Goal: Task Accomplishment & Management: Manage account settings

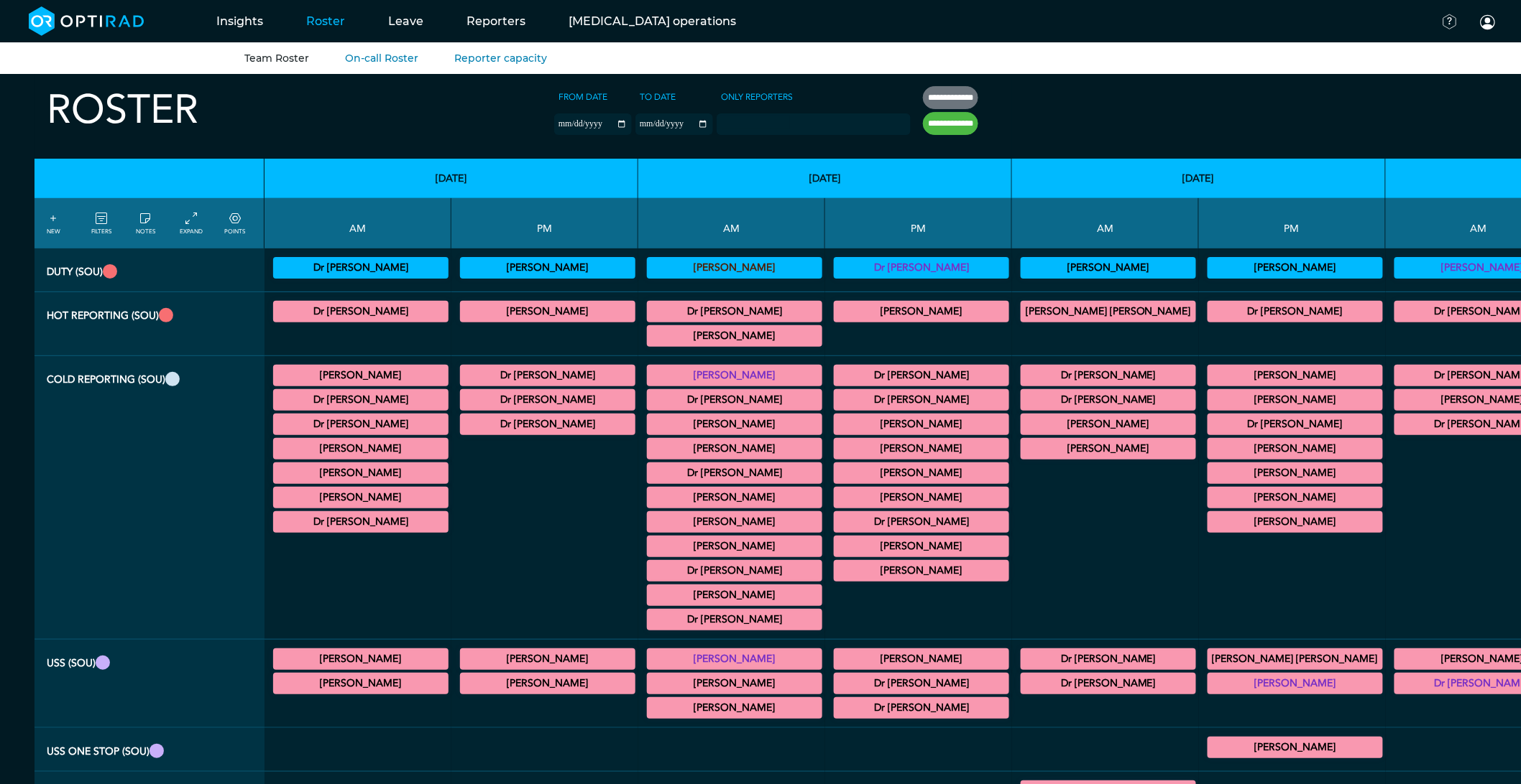
click at [309, 378] on summary "[PERSON_NAME]" at bounding box center [360, 376] width 171 height 18
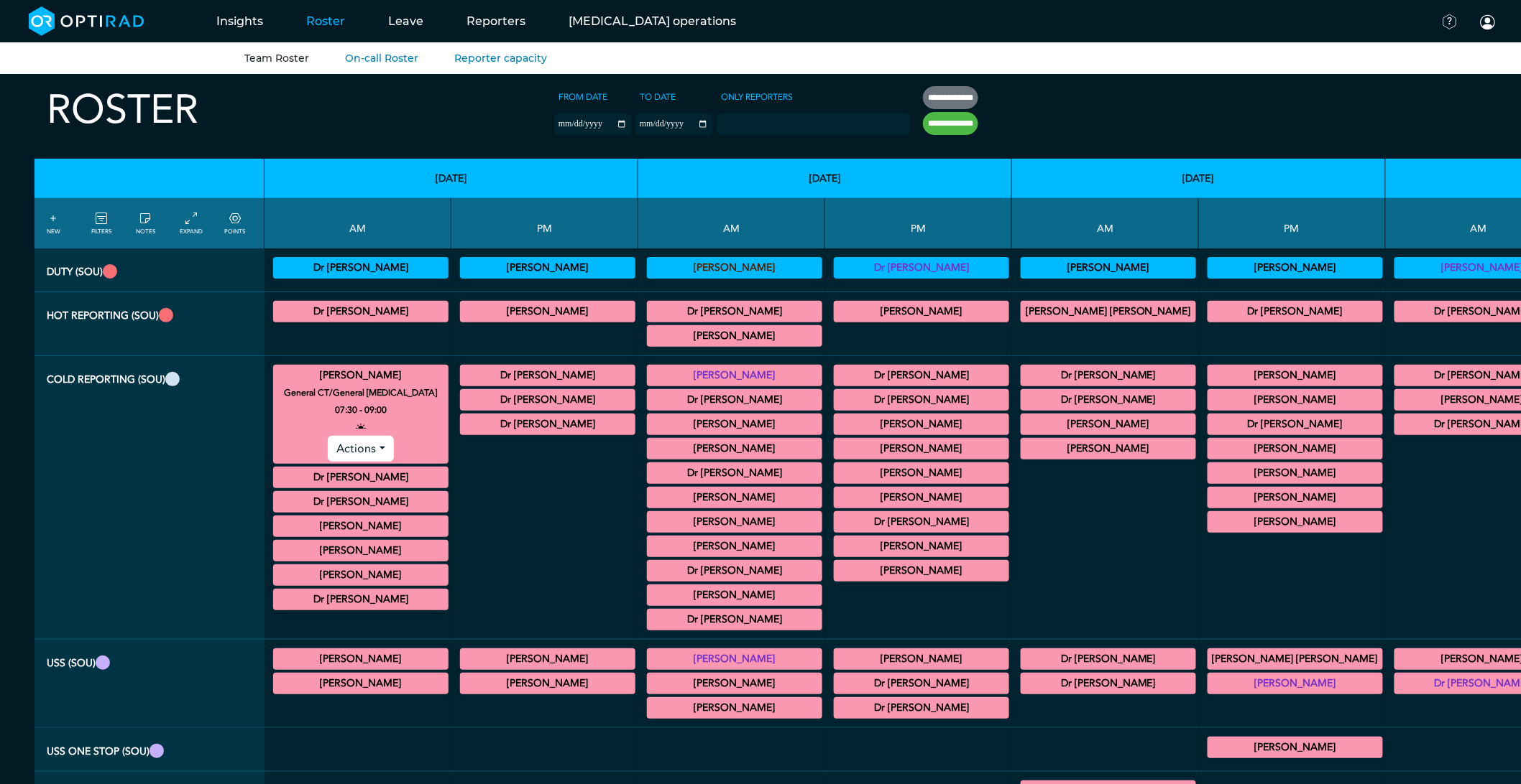
click at [309, 378] on summary "[PERSON_NAME]" at bounding box center [360, 376] width 171 height 18
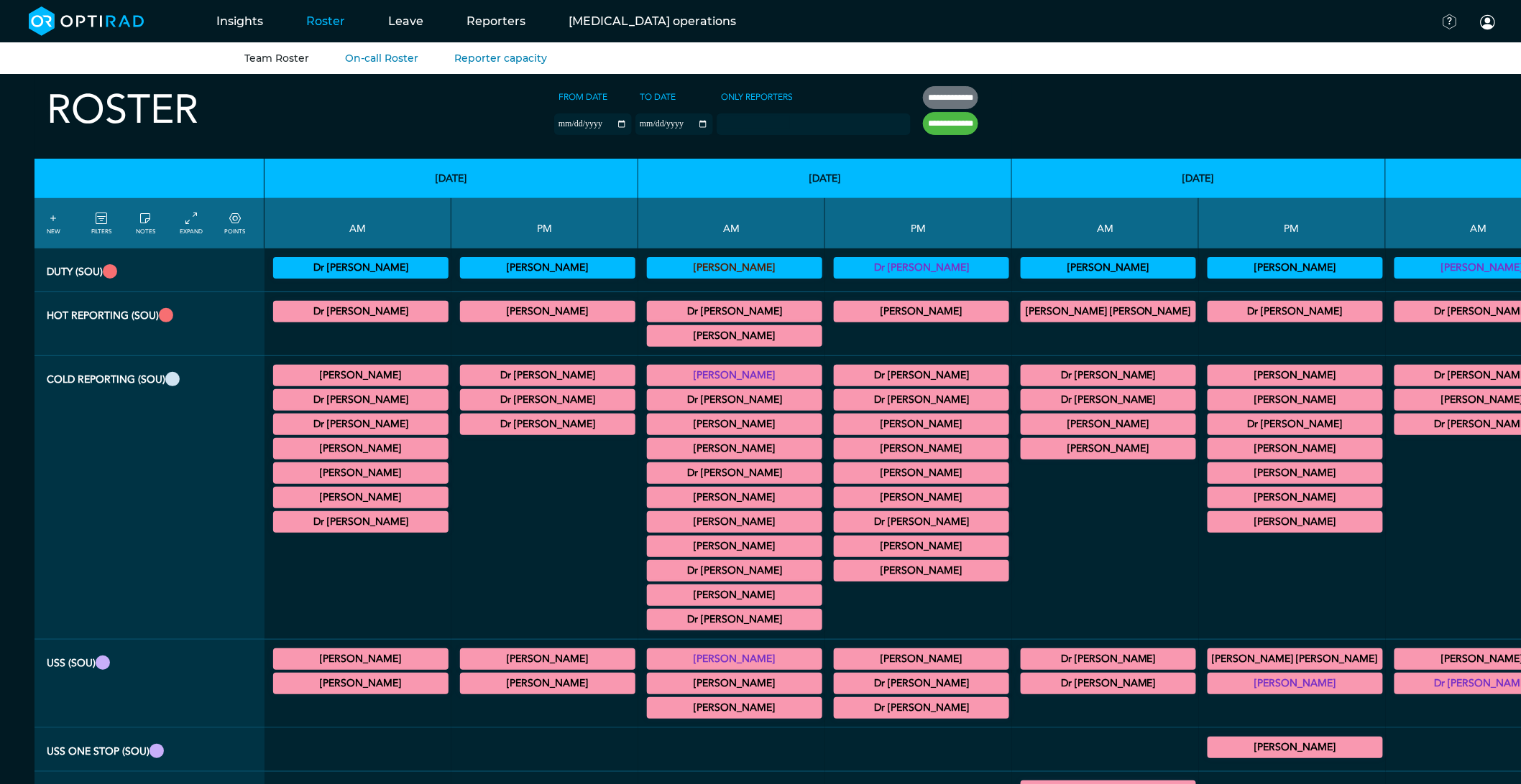
click at [467, 424] on summary "Dr [PERSON_NAME]" at bounding box center [547, 424] width 171 height 18
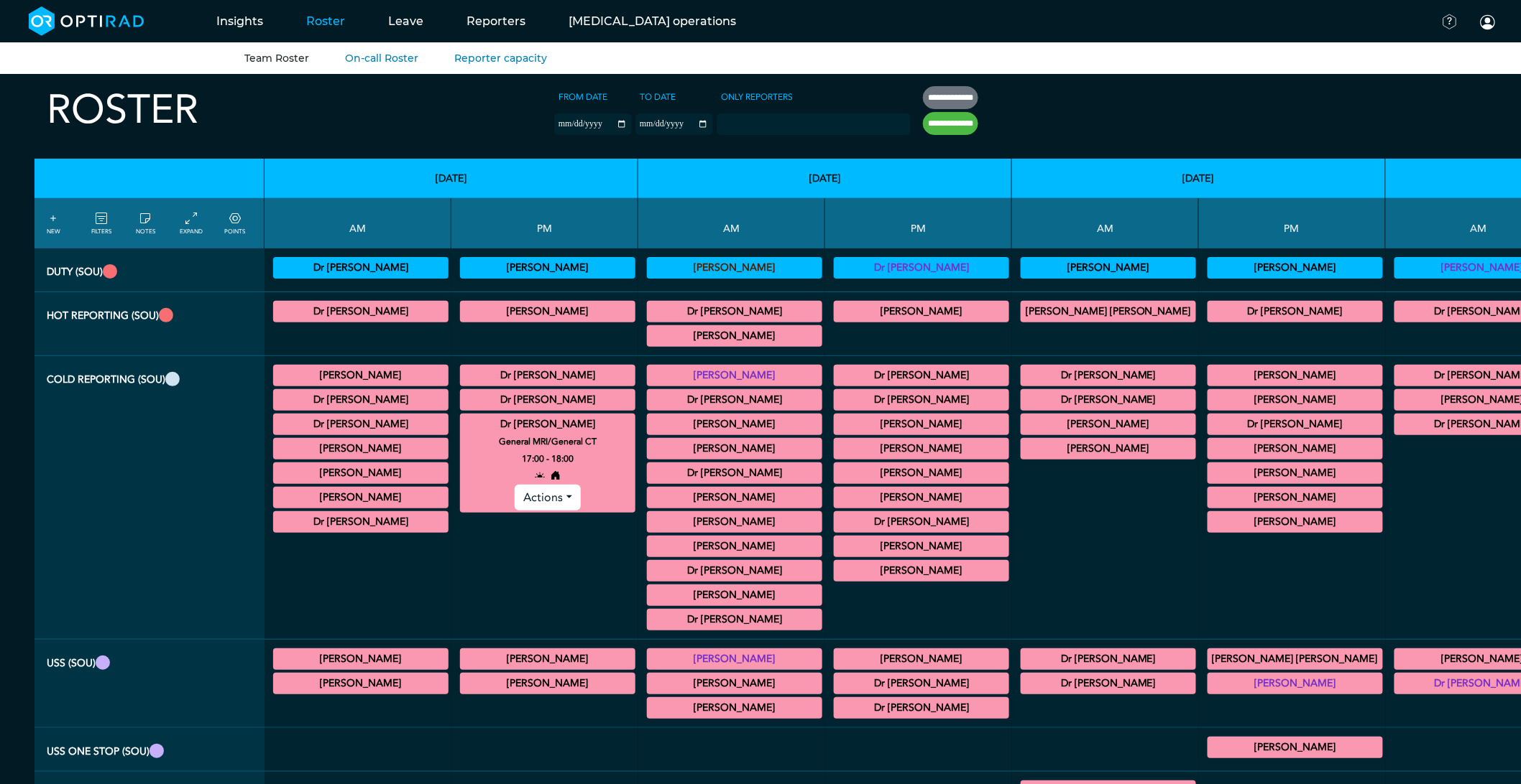
click at [462, 432] on summary "Dr [PERSON_NAME]" at bounding box center [547, 424] width 171 height 18
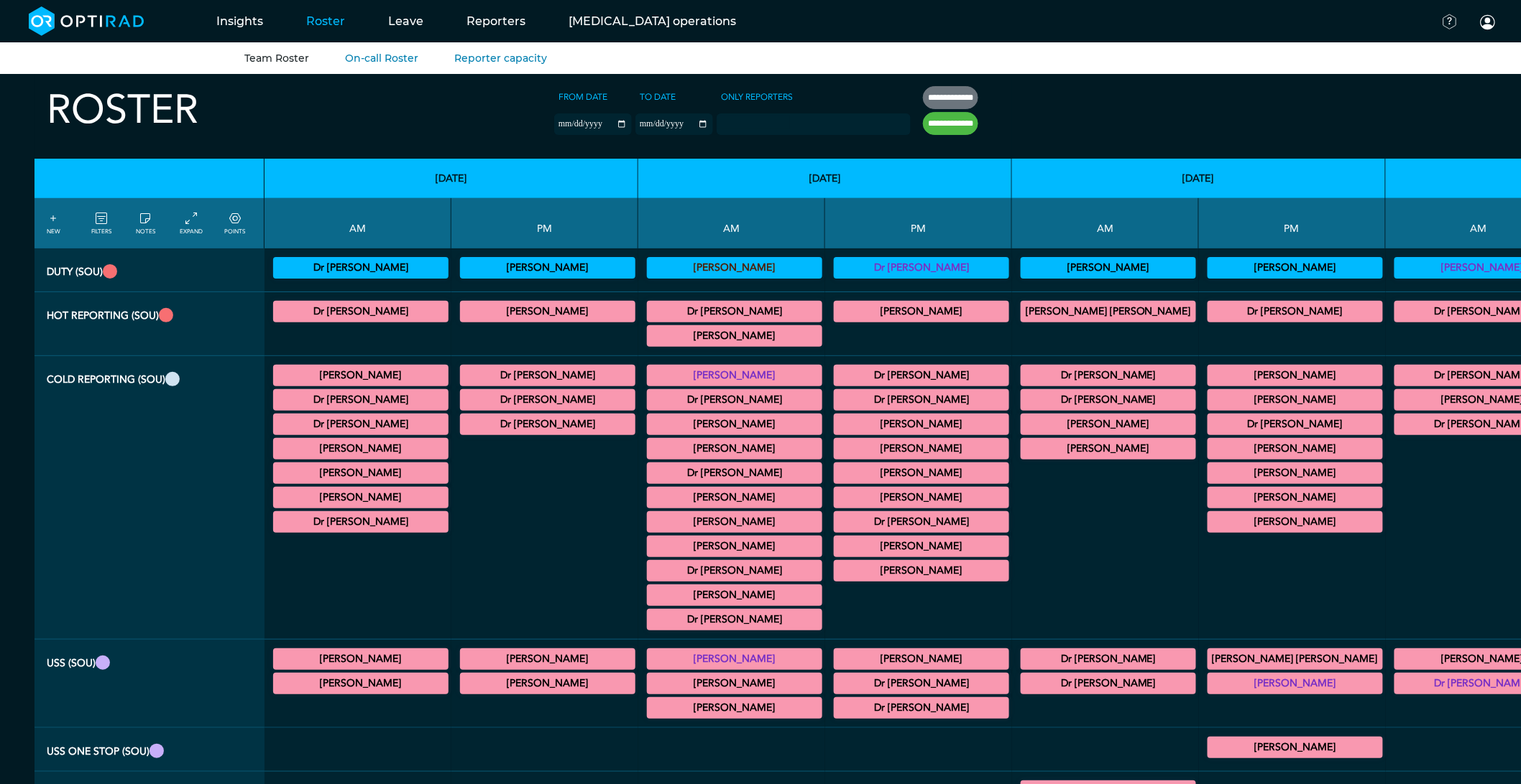
click at [467, 397] on summary "Dr [PERSON_NAME]" at bounding box center [547, 400] width 171 height 18
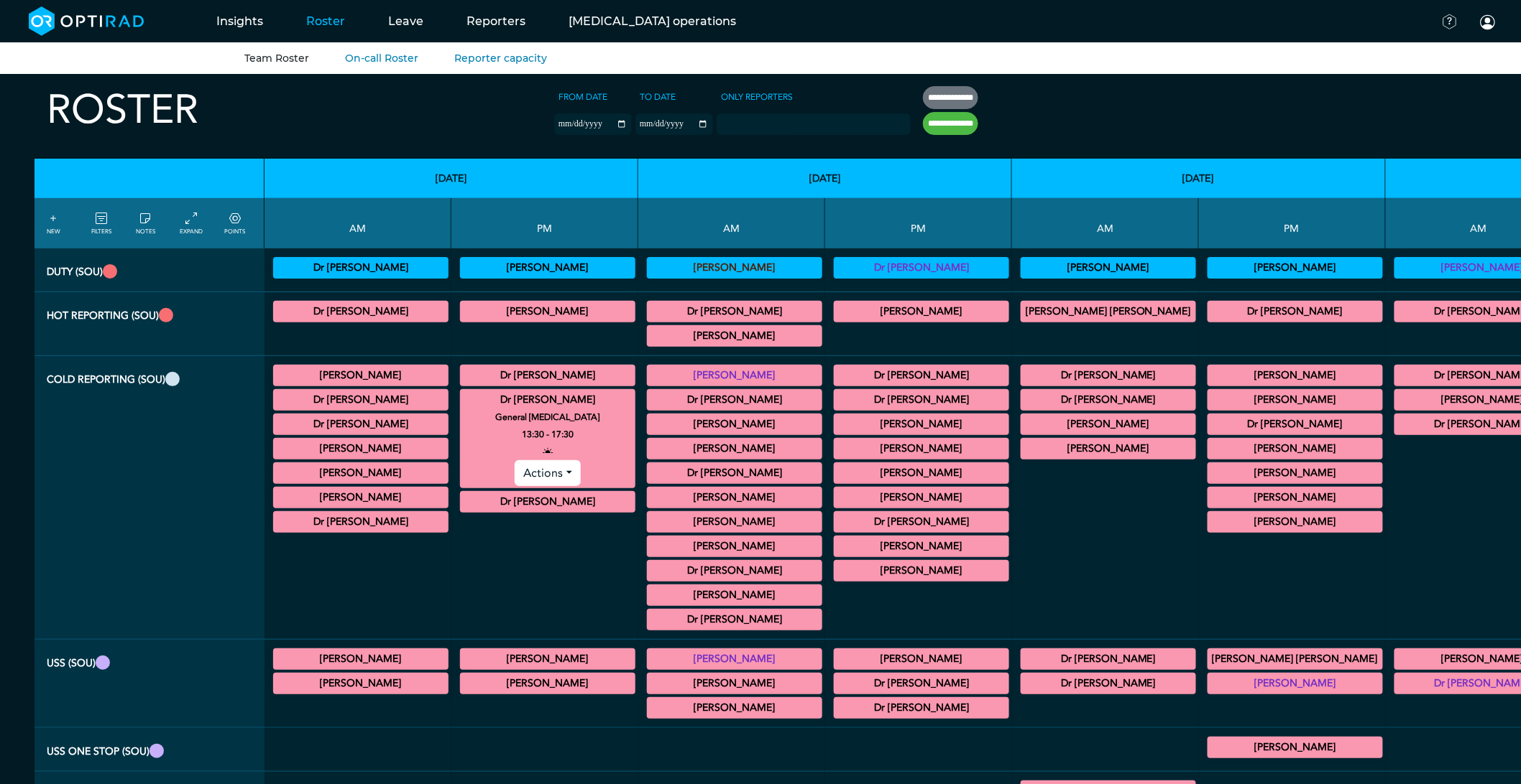
click at [492, 371] on summary "Dr [PERSON_NAME]" at bounding box center [547, 376] width 171 height 18
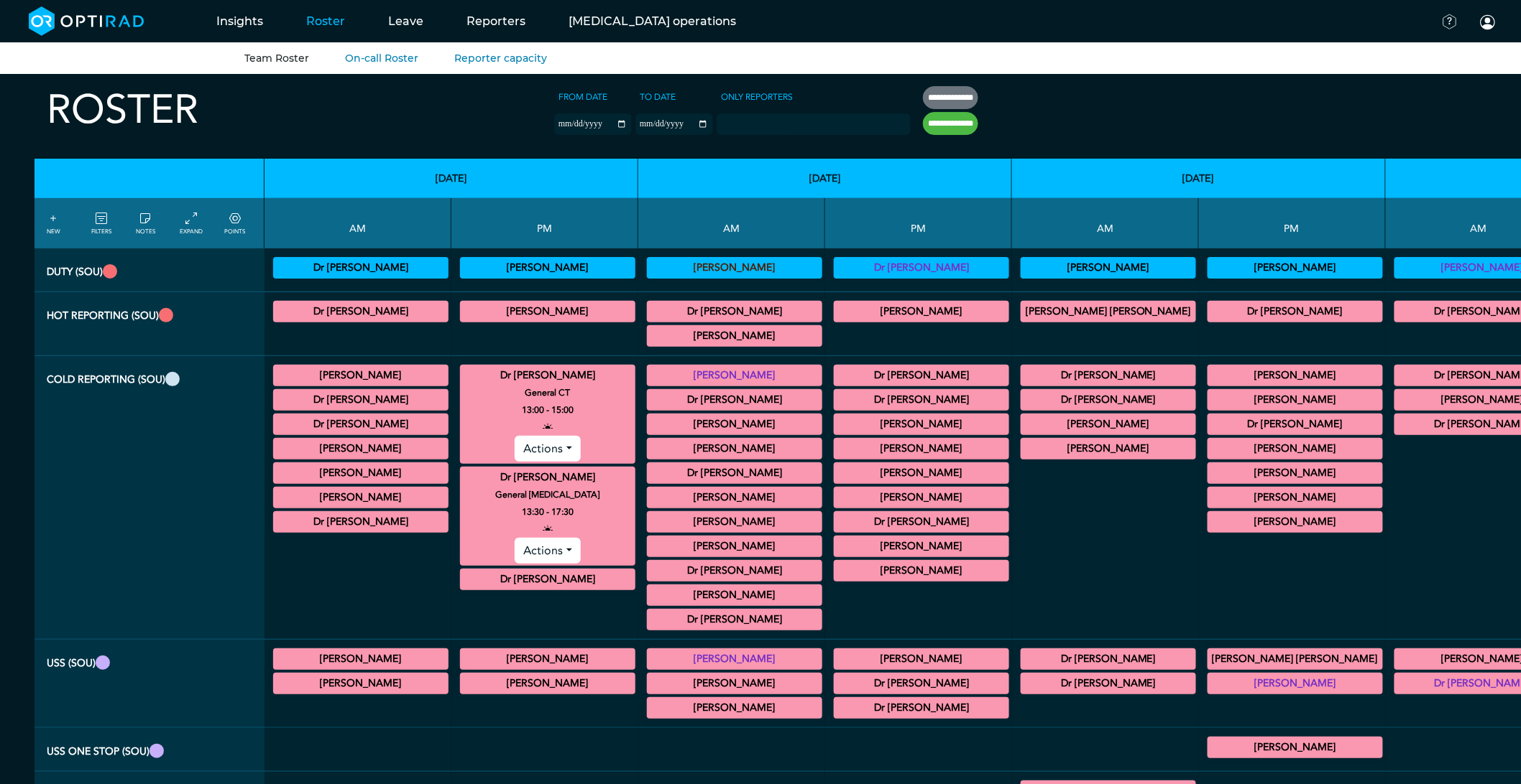
click at [494, 381] on summary "Dr [PERSON_NAME]" at bounding box center [547, 376] width 171 height 18
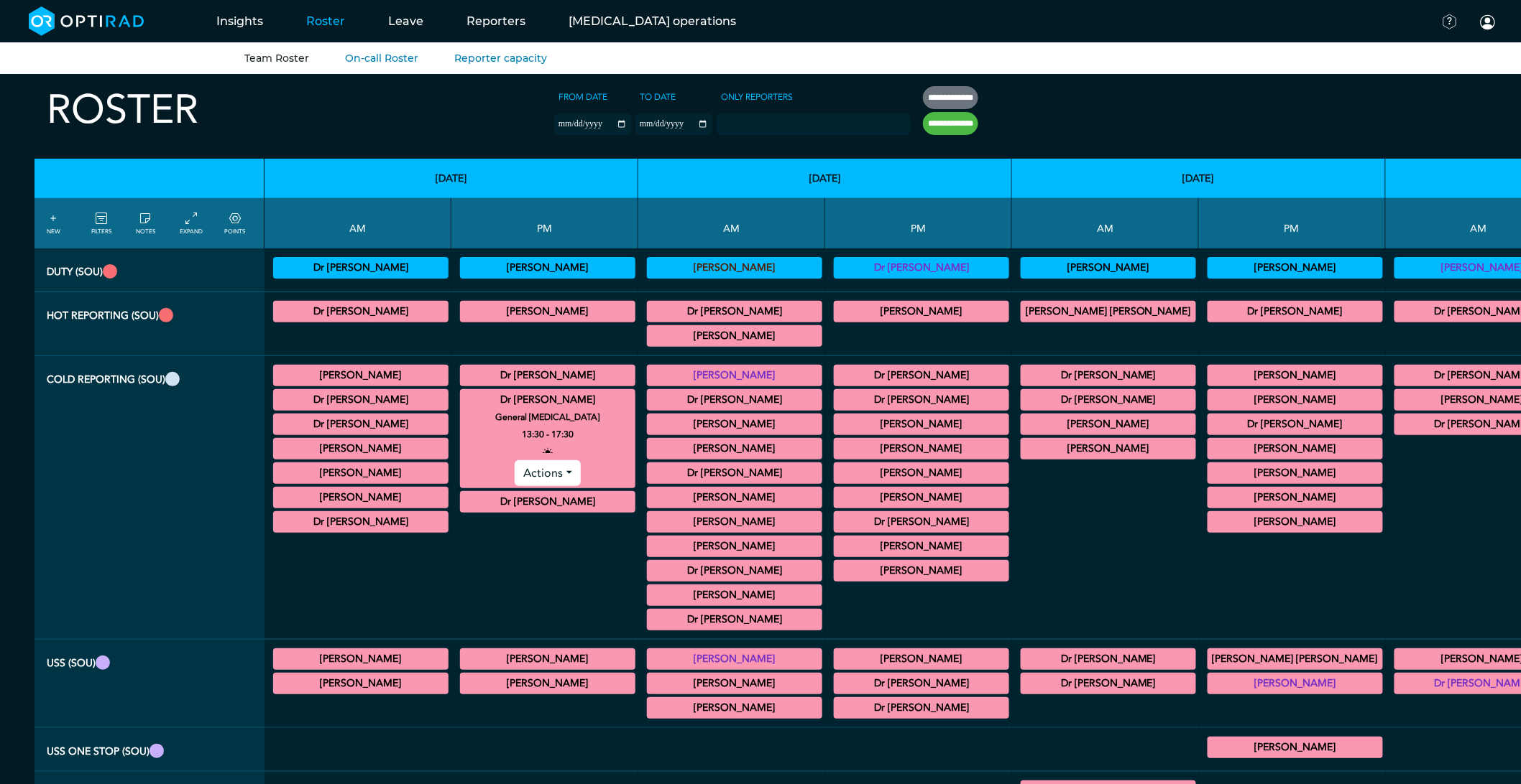
click at [497, 398] on summary "Dr [PERSON_NAME]" at bounding box center [547, 400] width 171 height 18
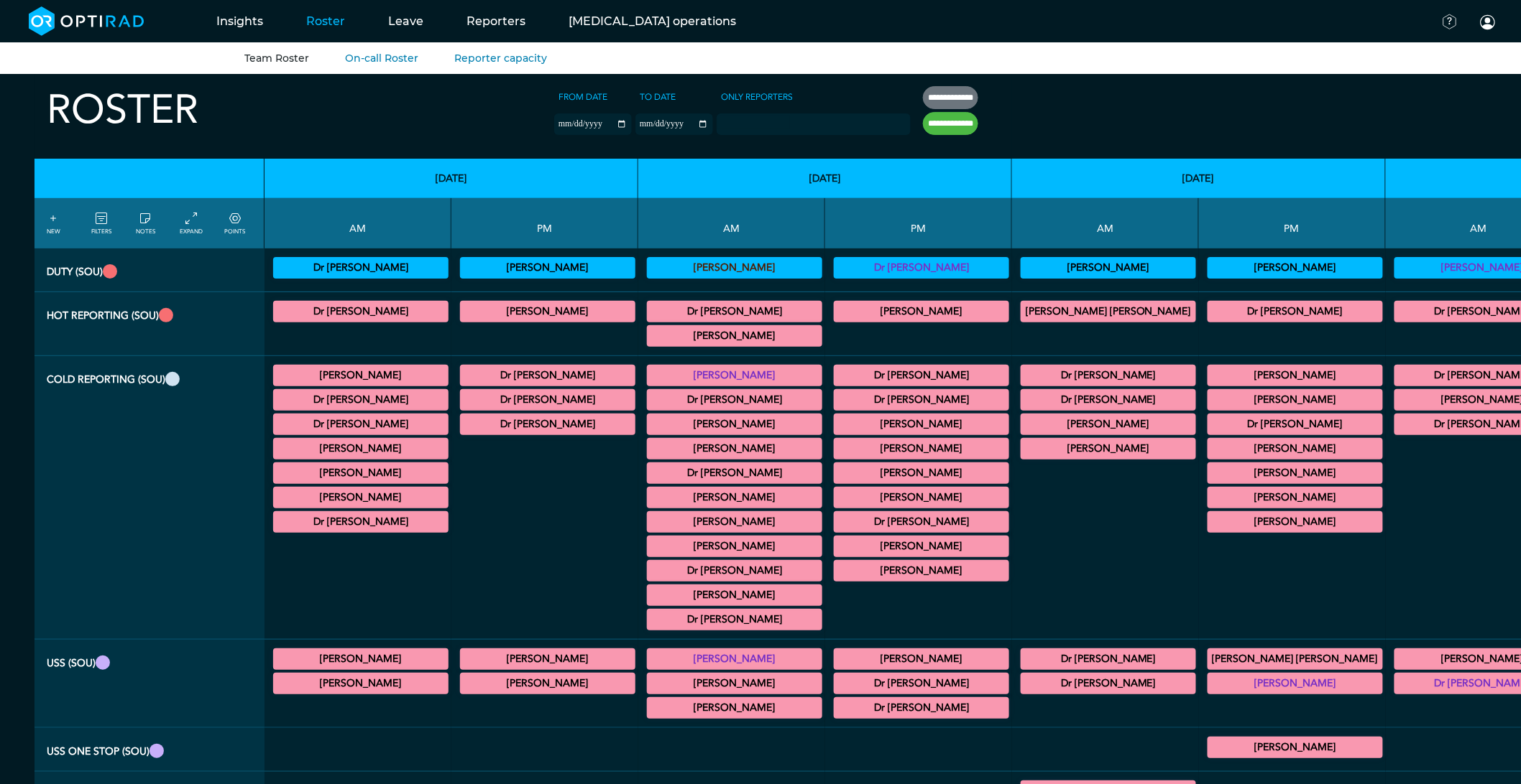
click at [239, 224] on icon at bounding box center [235, 218] width 12 height 16
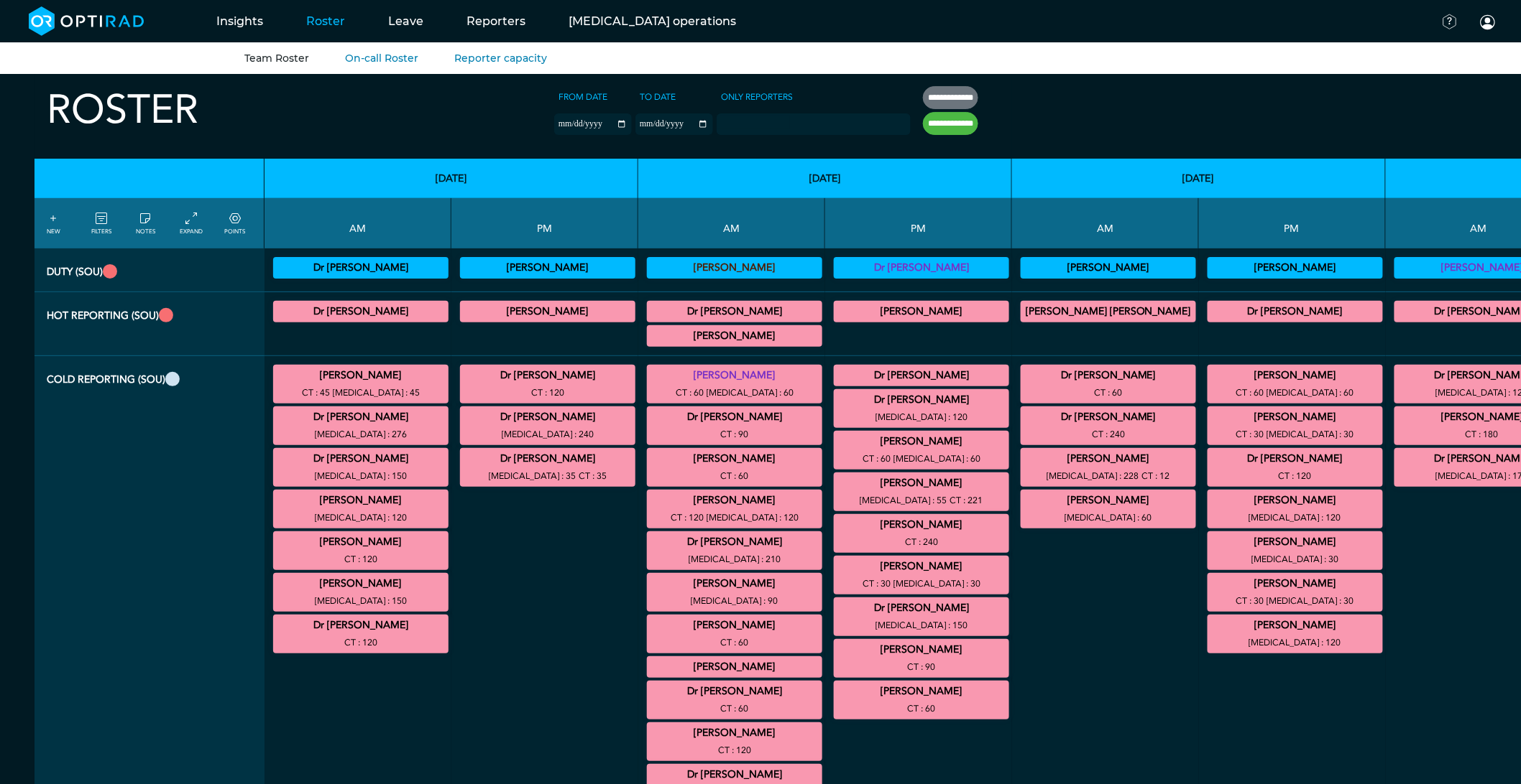
click at [476, 455] on summary "Dr [PERSON_NAME]" at bounding box center [547, 459] width 171 height 18
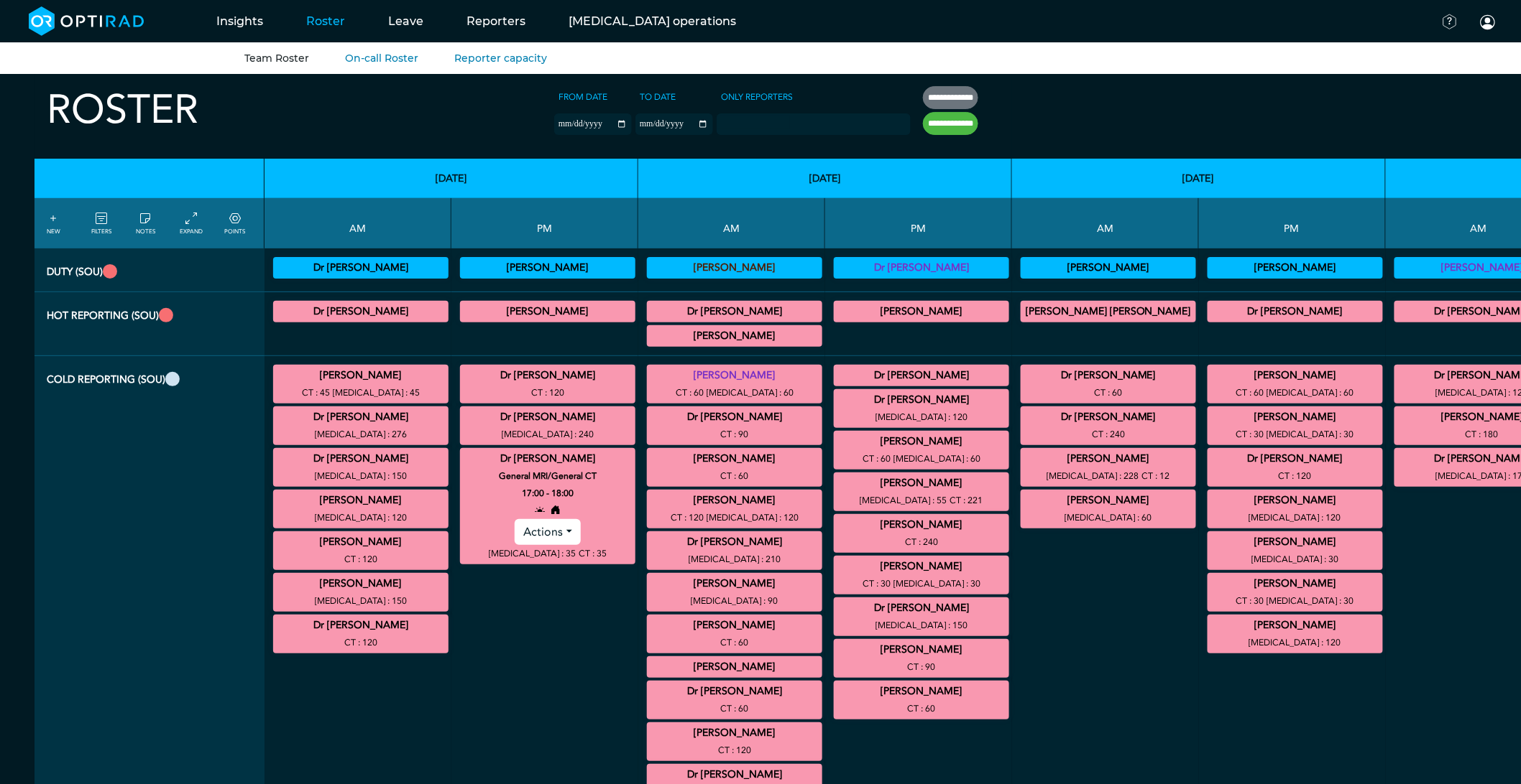
click at [490, 456] on summary "Dr [PERSON_NAME]" at bounding box center [547, 459] width 171 height 18
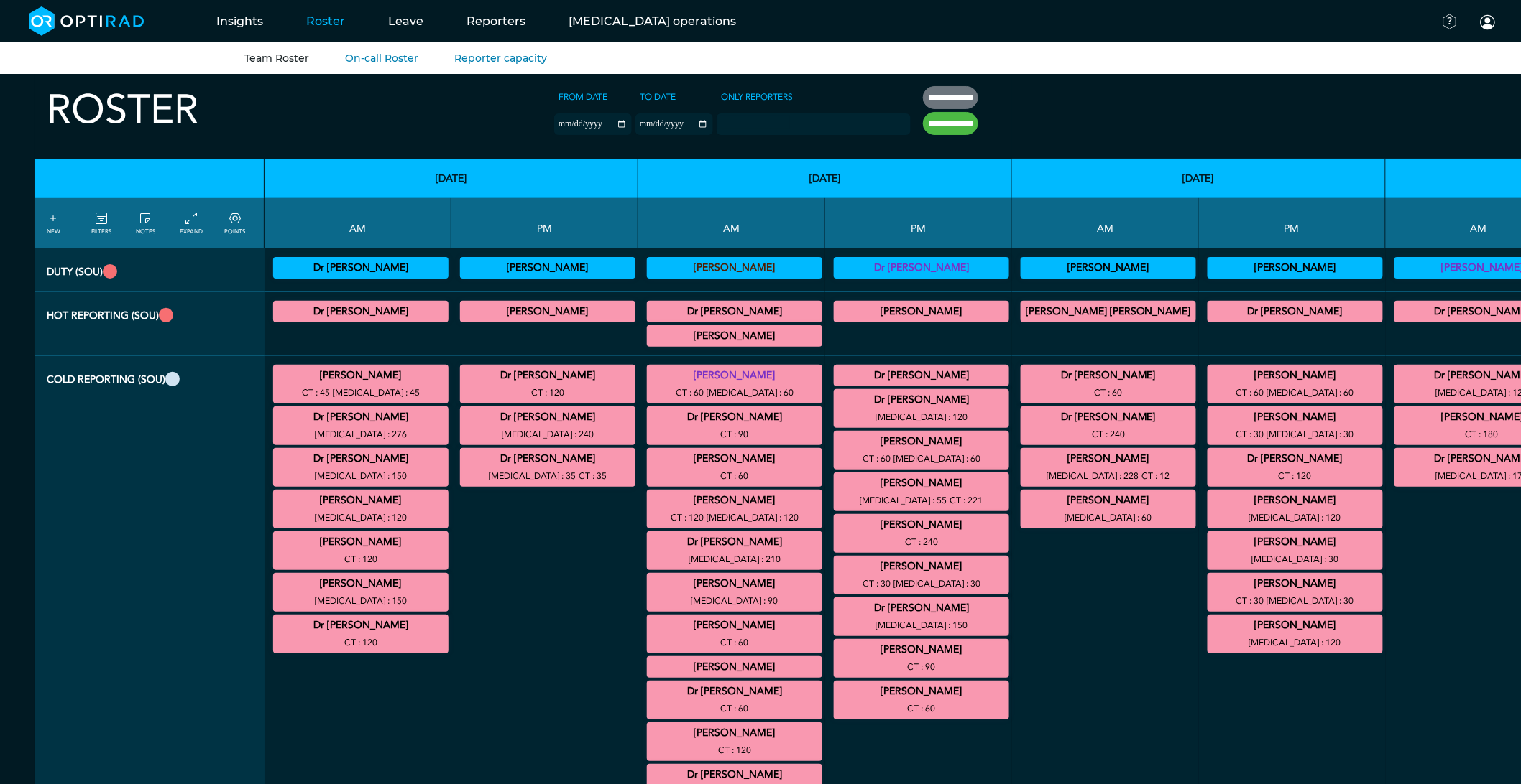
click at [230, 223] on icon at bounding box center [235, 218] width 12 height 16
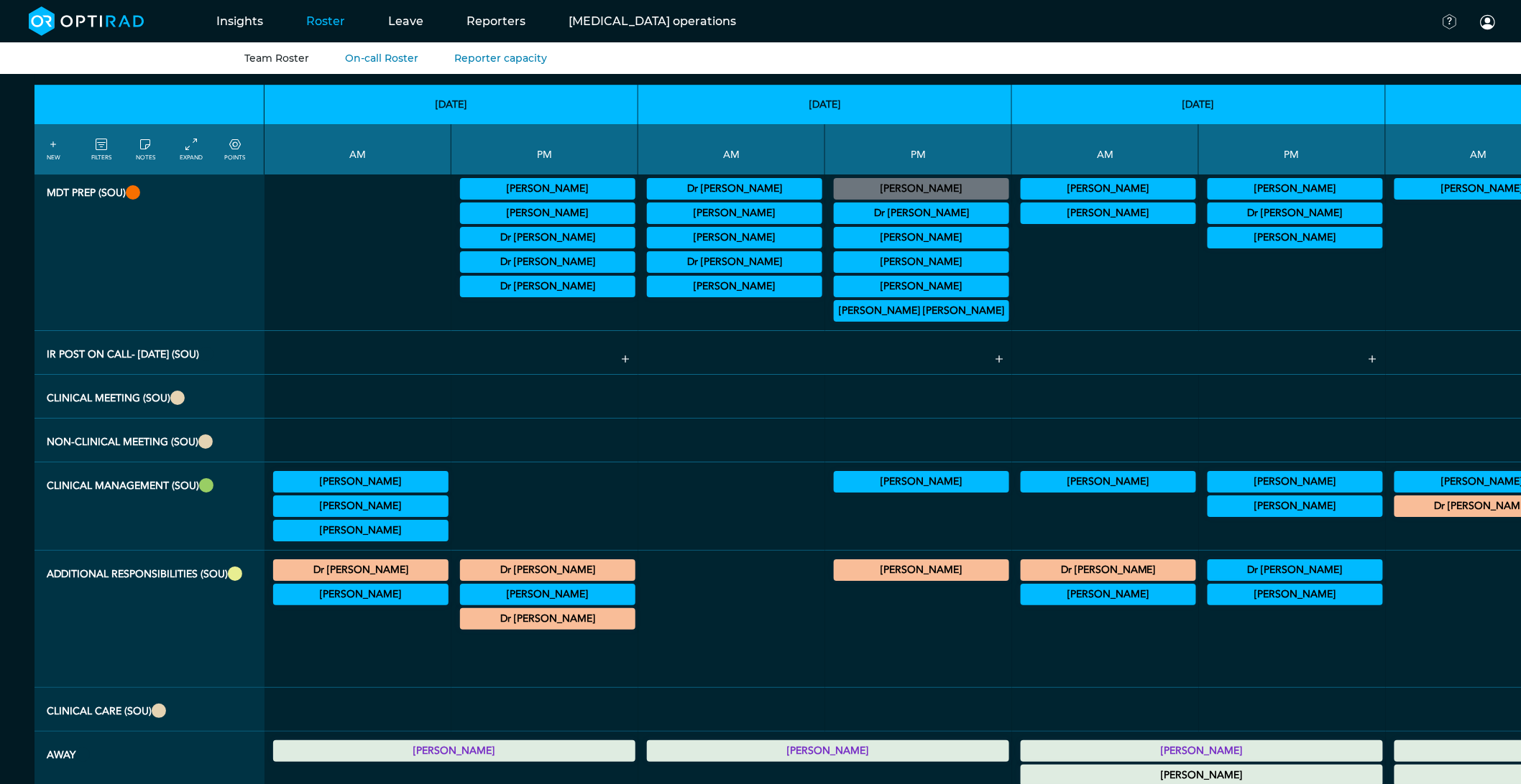
scroll to position [1835, 0]
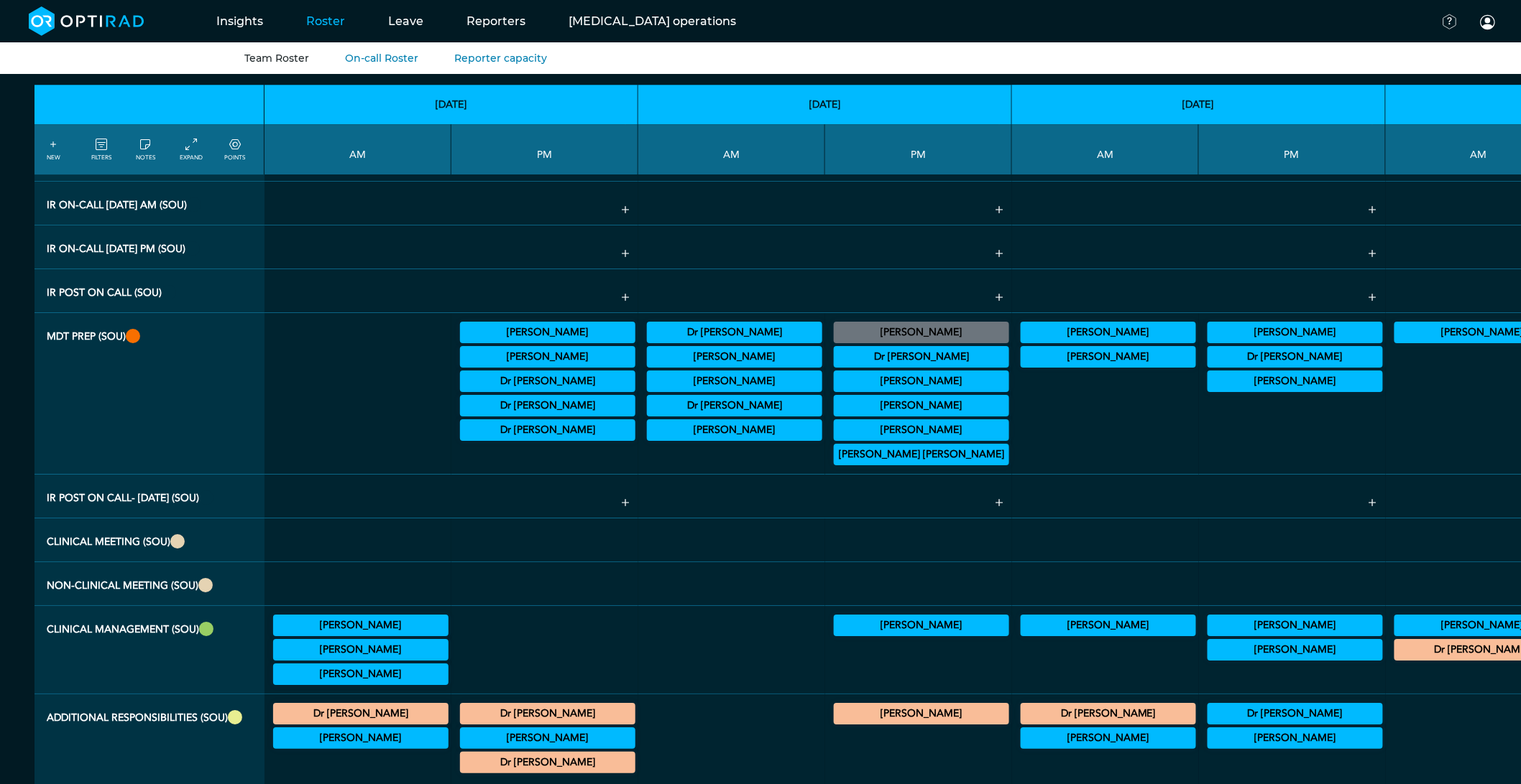
click at [836, 341] on summary "[PERSON_NAME]" at bounding box center [921, 332] width 171 height 18
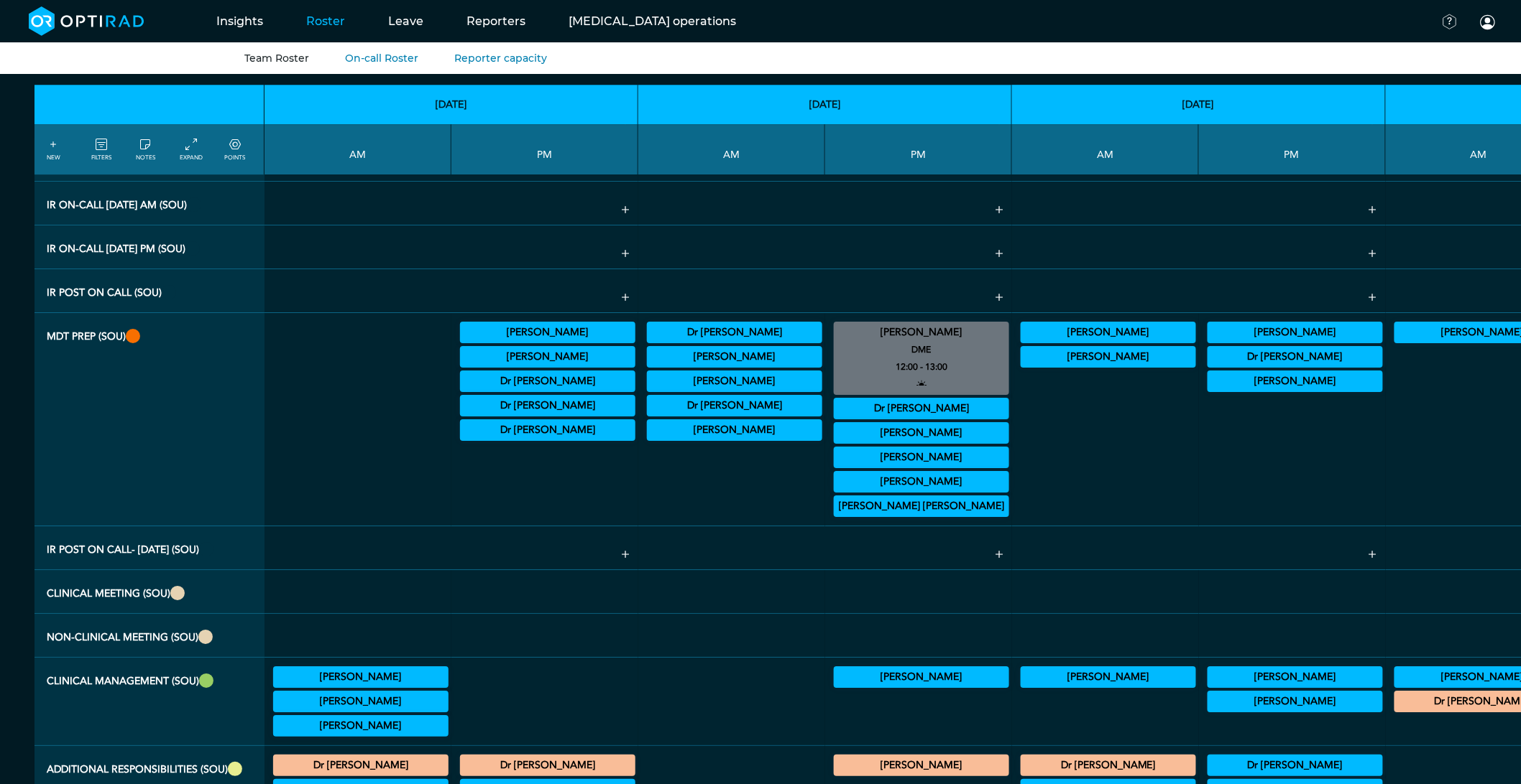
click at [836, 341] on summary "[PERSON_NAME]" at bounding box center [921, 332] width 171 height 18
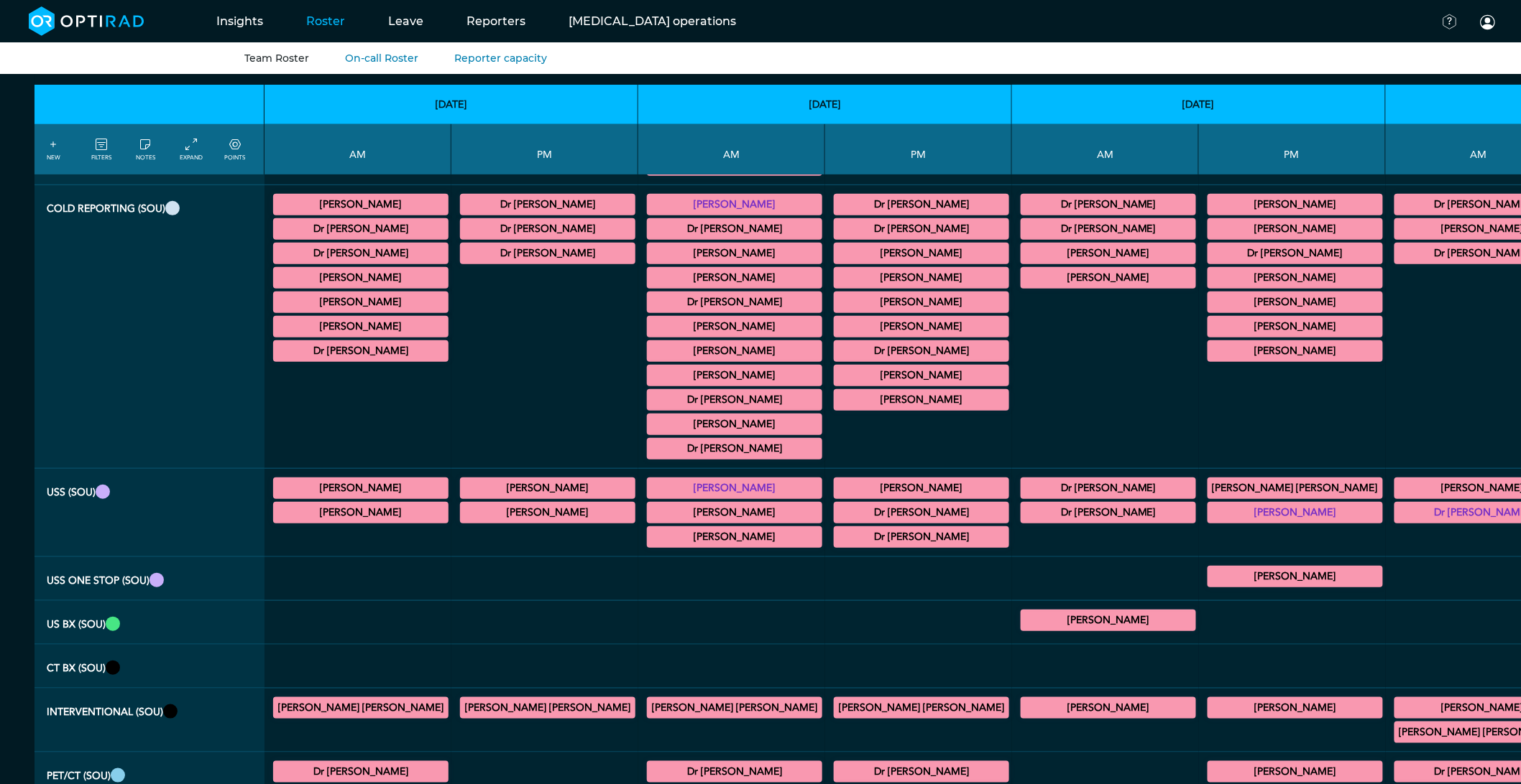
scroll to position [0, 0]
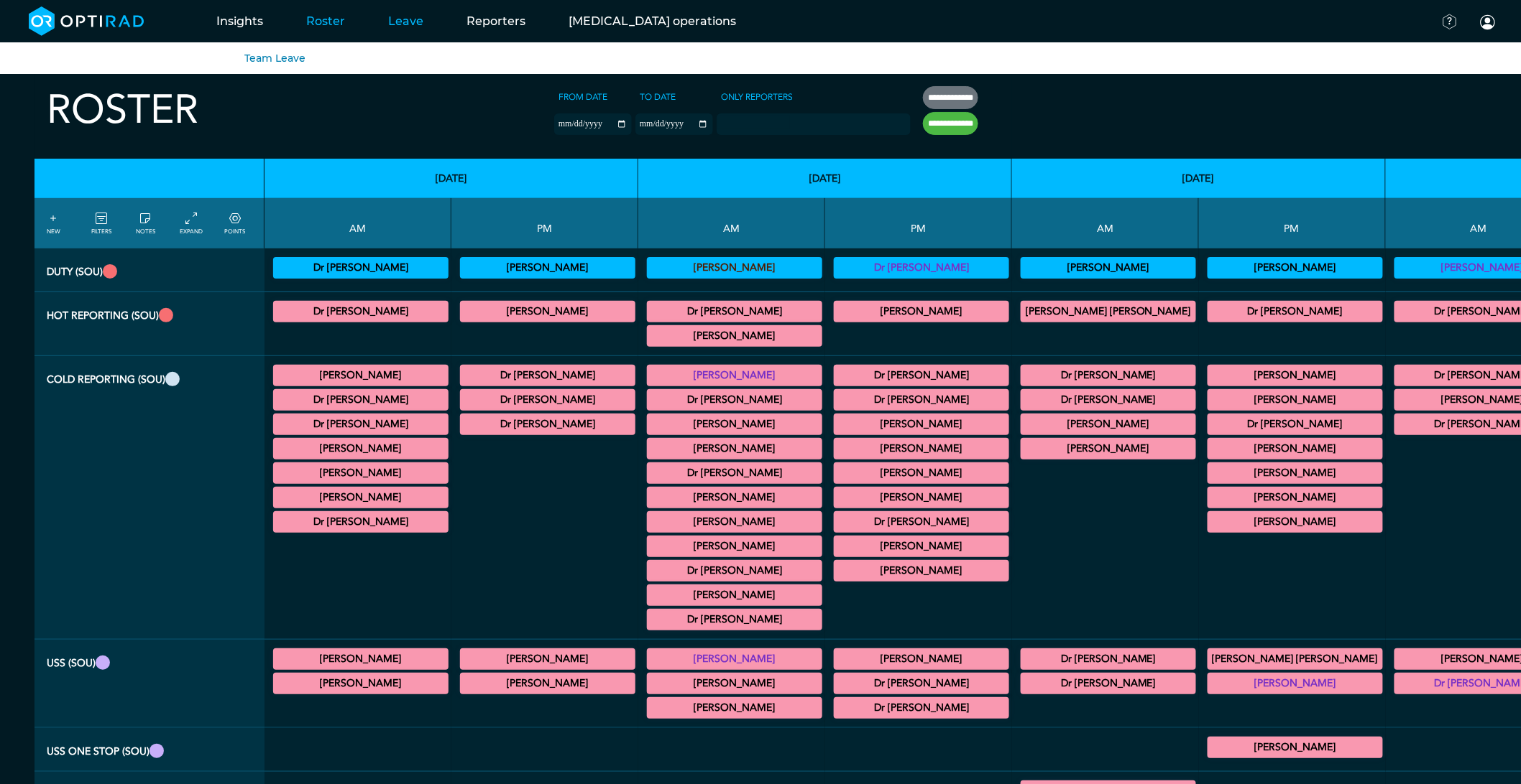
click at [378, 23] on link "Leave" at bounding box center [405, 21] width 78 height 57
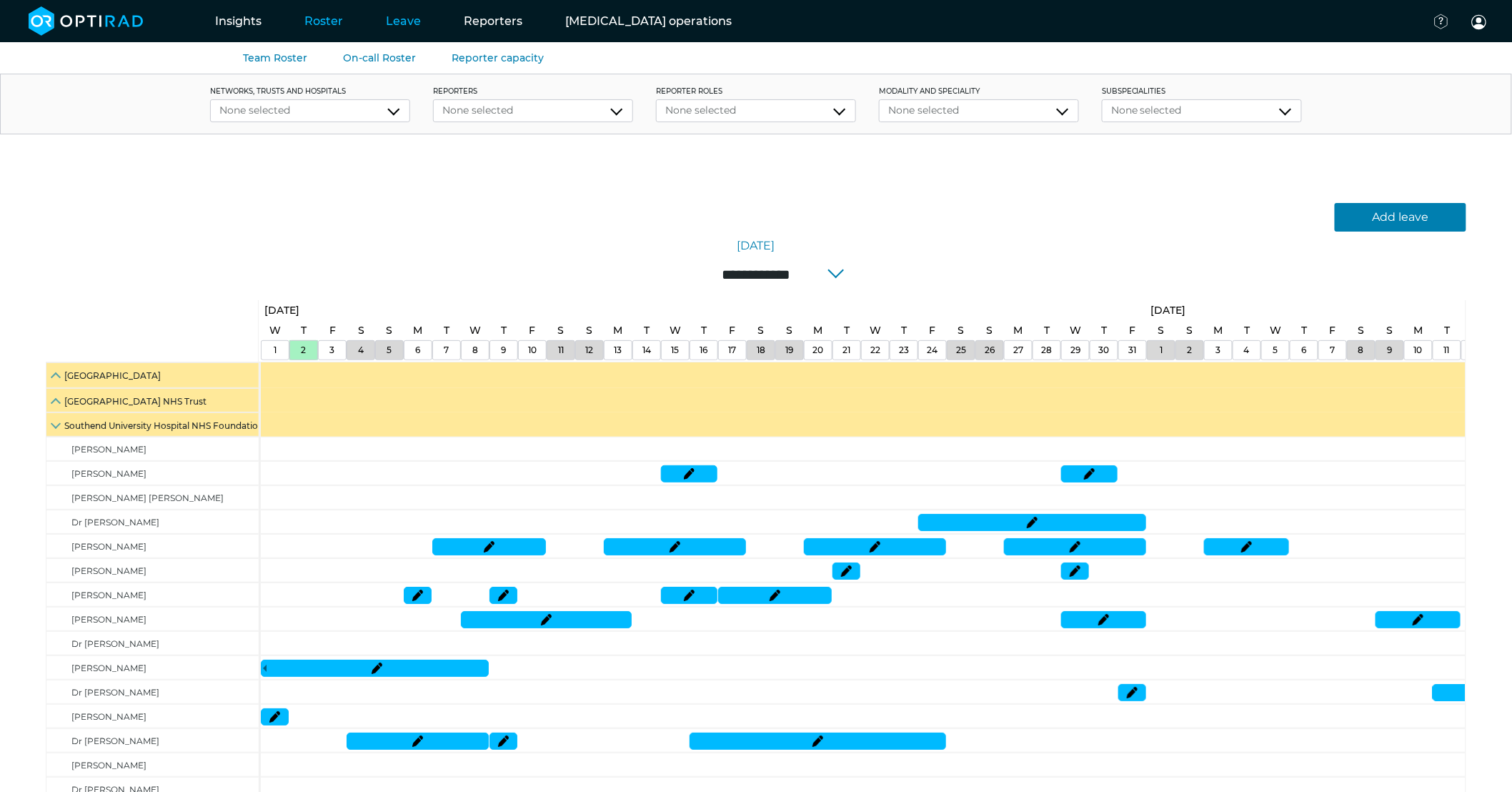
click at [303, 20] on link "Roster" at bounding box center [323, 21] width 81 height 57
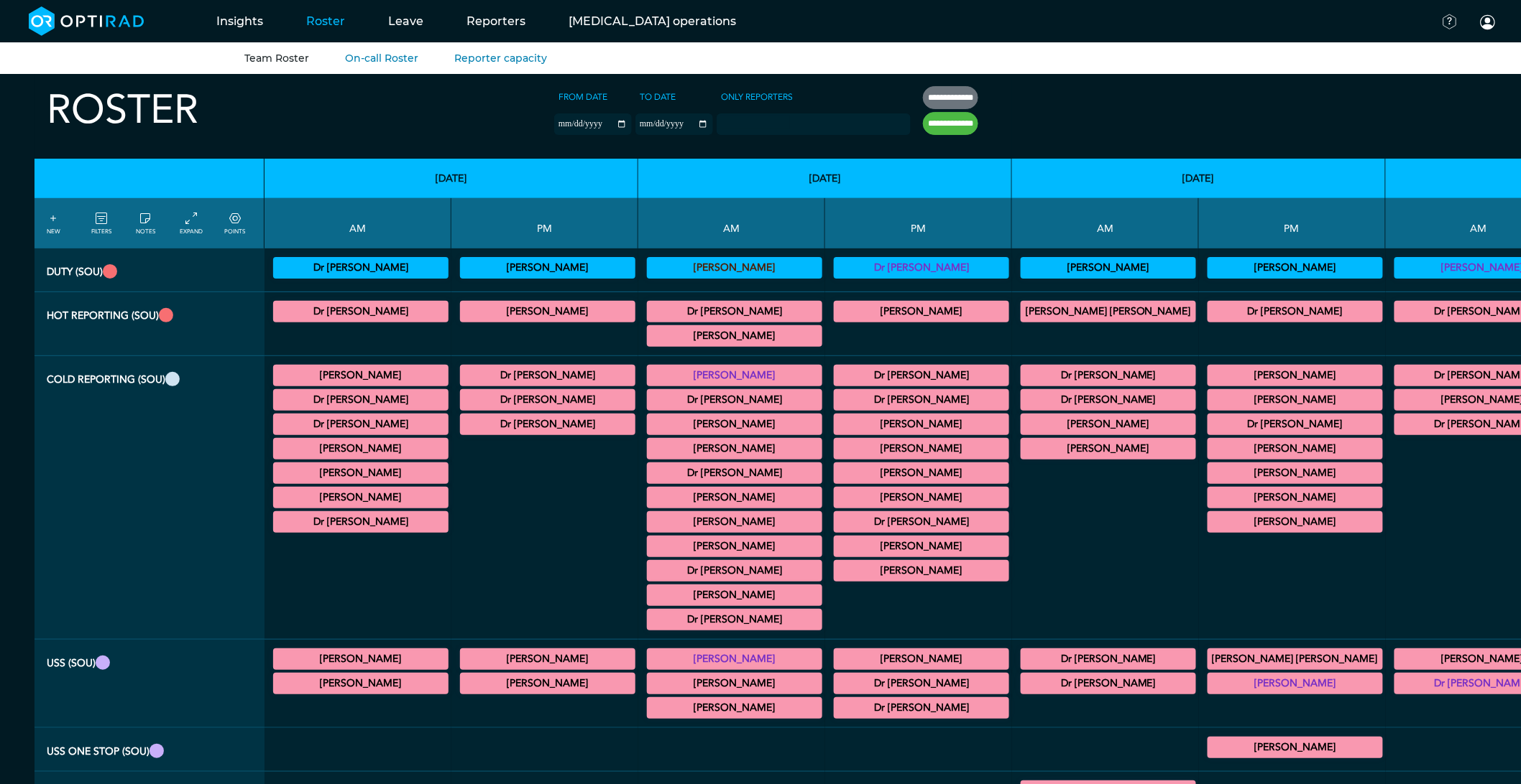
click at [226, 65] on ul "Reporters Add a reporter Rotation templates Expected output Capacity adjustment…" at bounding box center [760, 58] width 1521 height 32
click at [269, 61] on link "Reporters" at bounding box center [271, 58] width 52 height 13
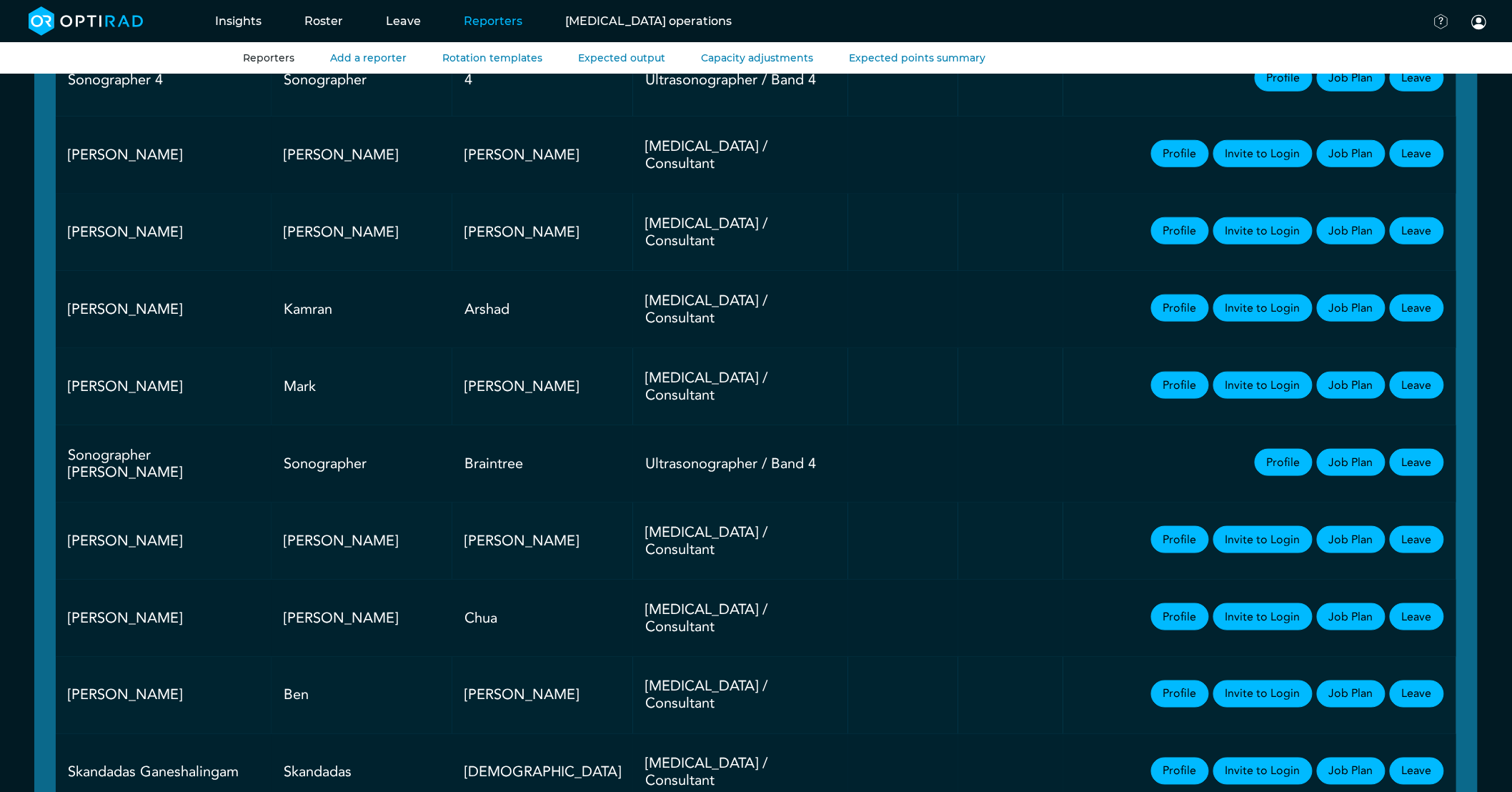
scroll to position [555, 0]
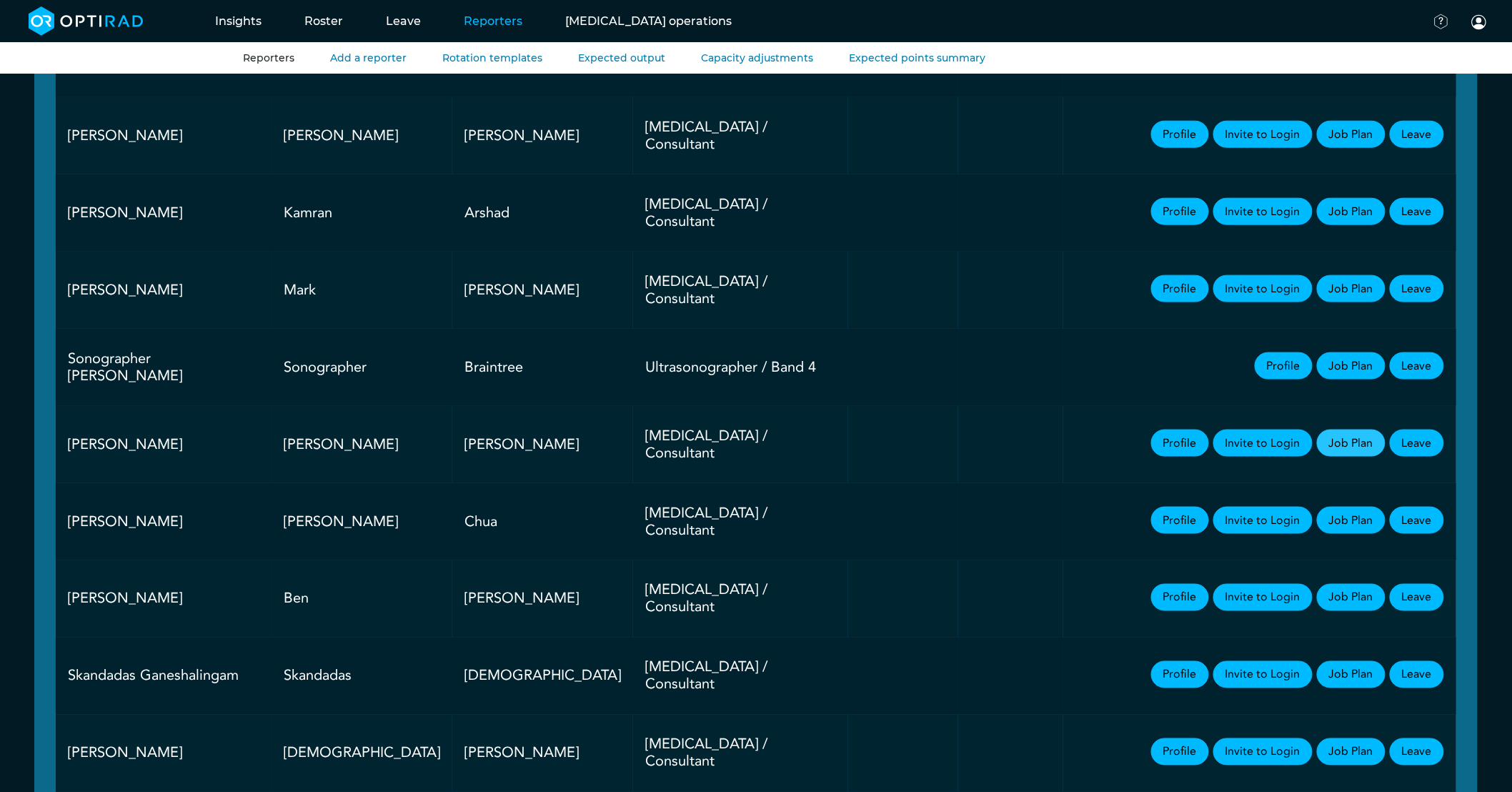
click at [1339, 432] on link "Job Plan" at bounding box center [1351, 443] width 69 height 27
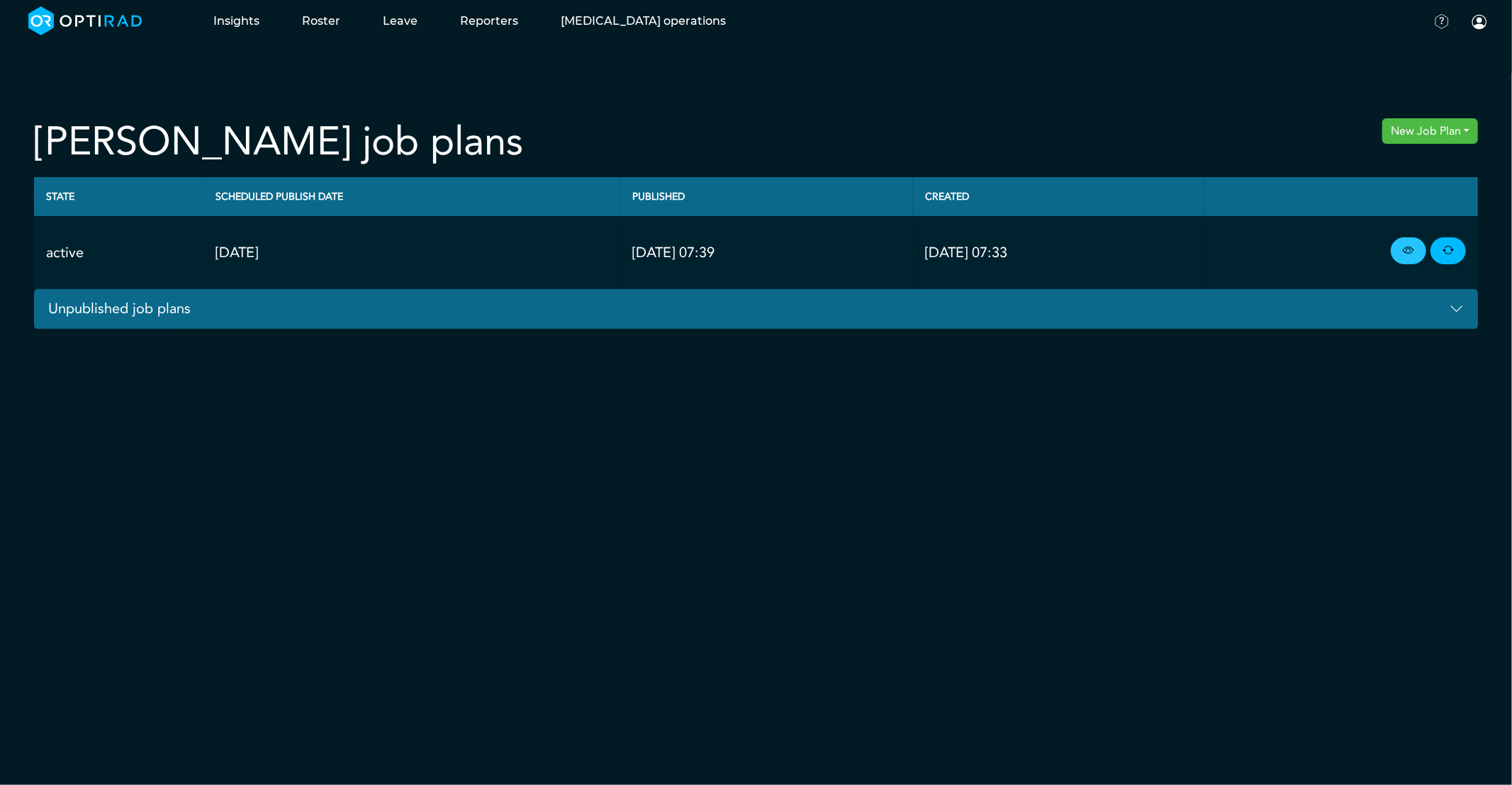
click at [1425, 250] on link at bounding box center [1408, 250] width 36 height 27
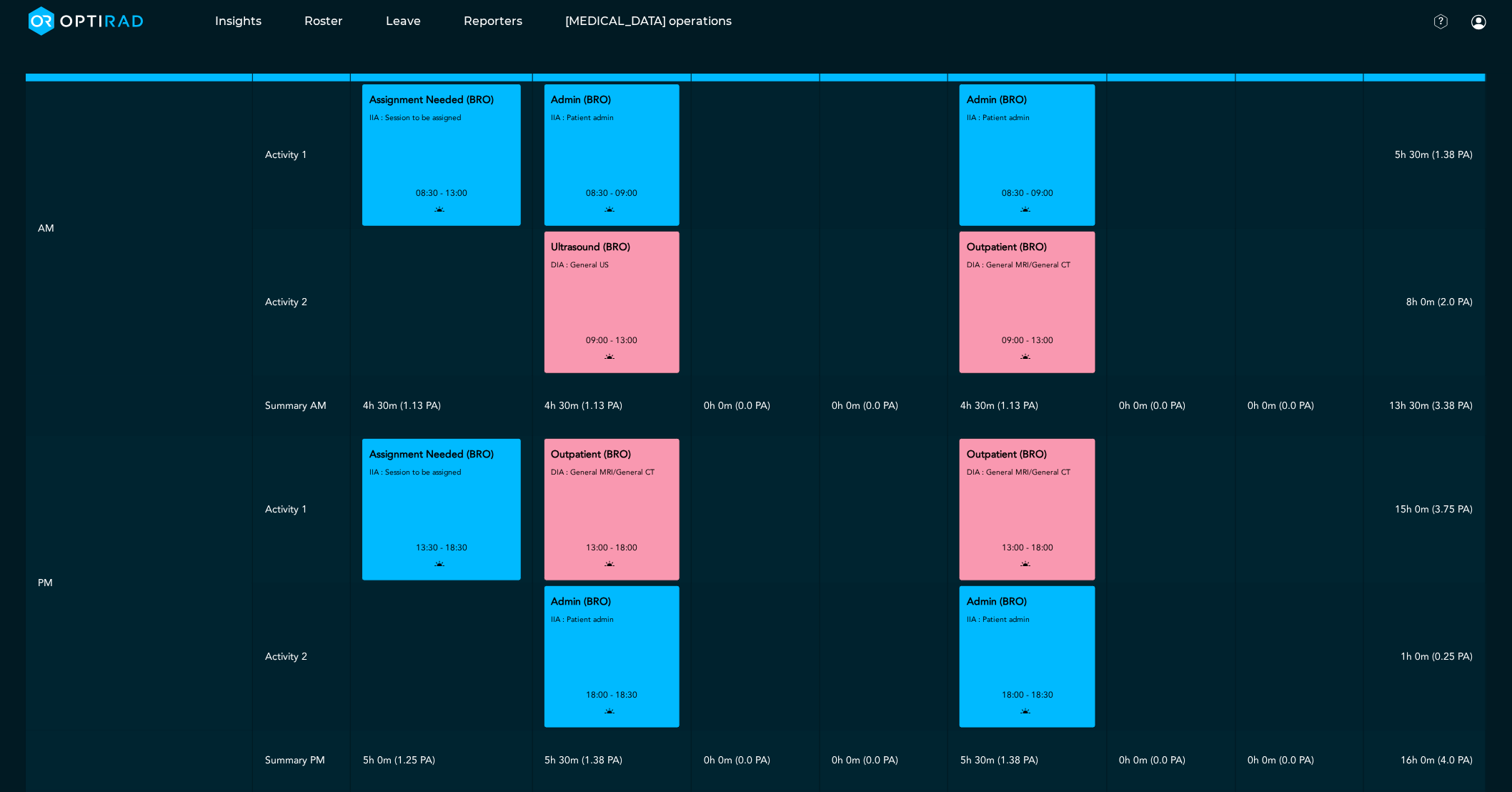
scroll to position [104, 0]
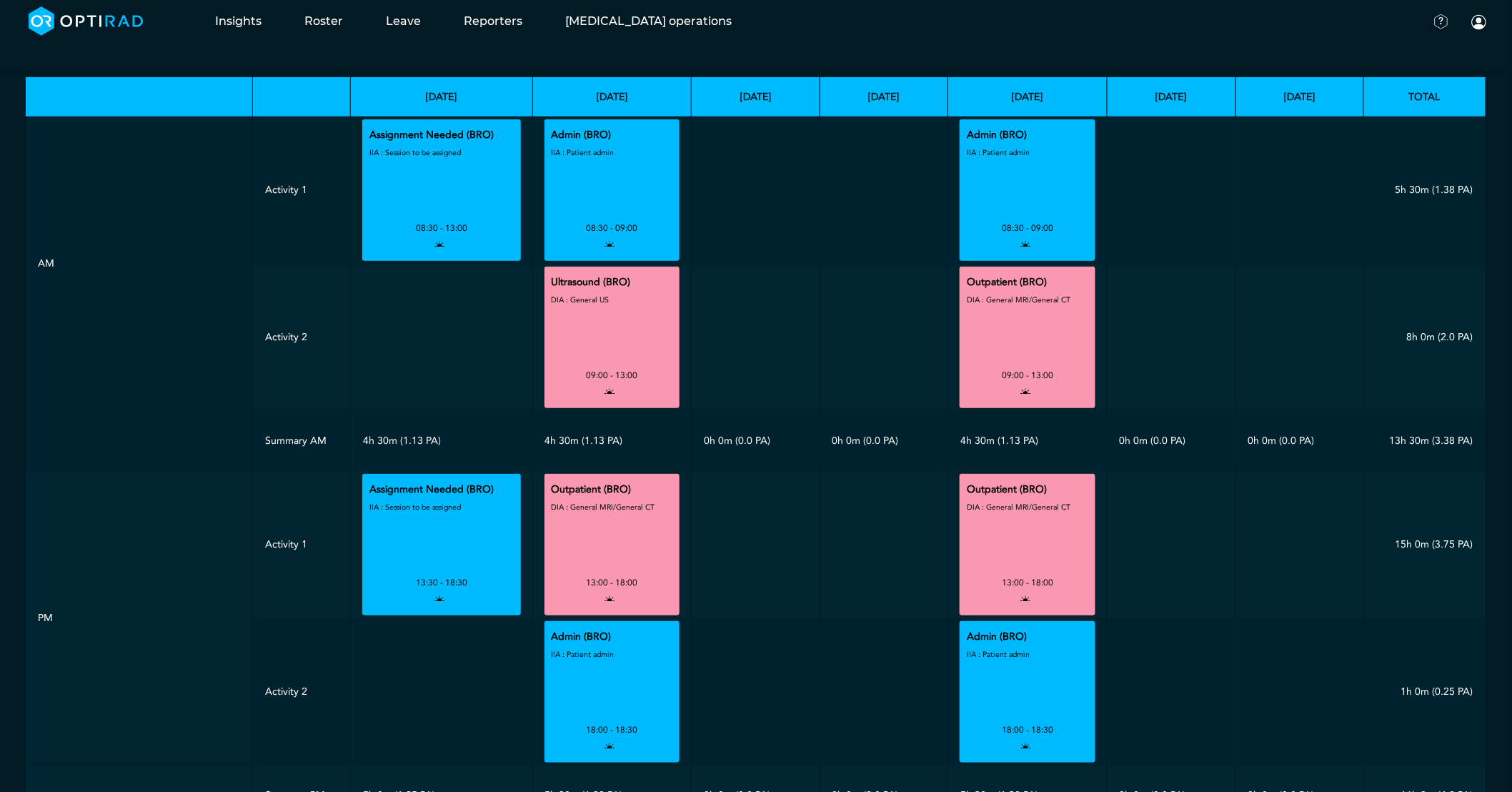
click at [985, 319] on div "DIA : General MRI/General CT" at bounding box center [1018, 329] width 104 height 76
click at [1011, 554] on div "DIA : General MRI/General CT" at bounding box center [1018, 536] width 104 height 76
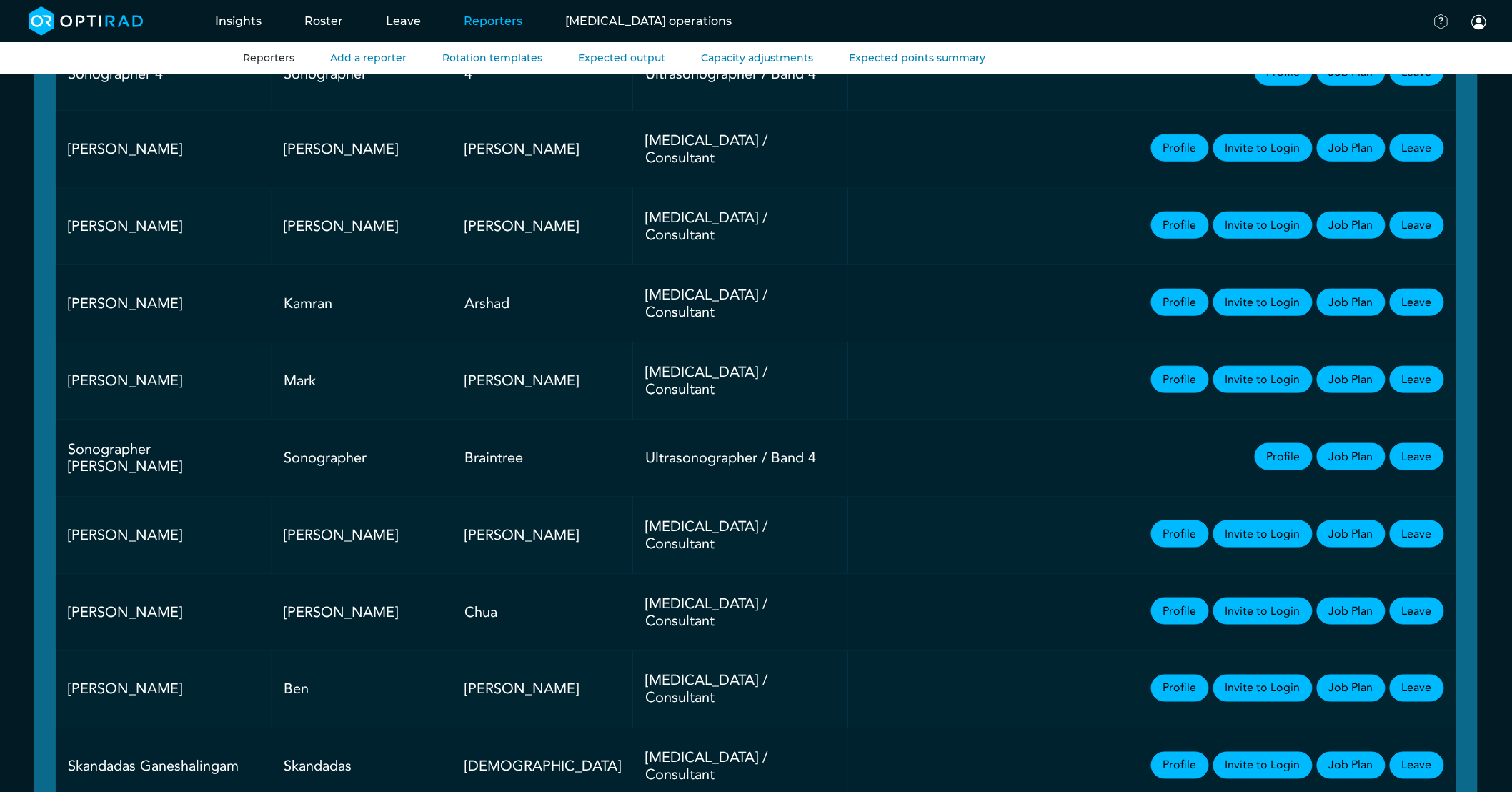
scroll to position [555, 0]
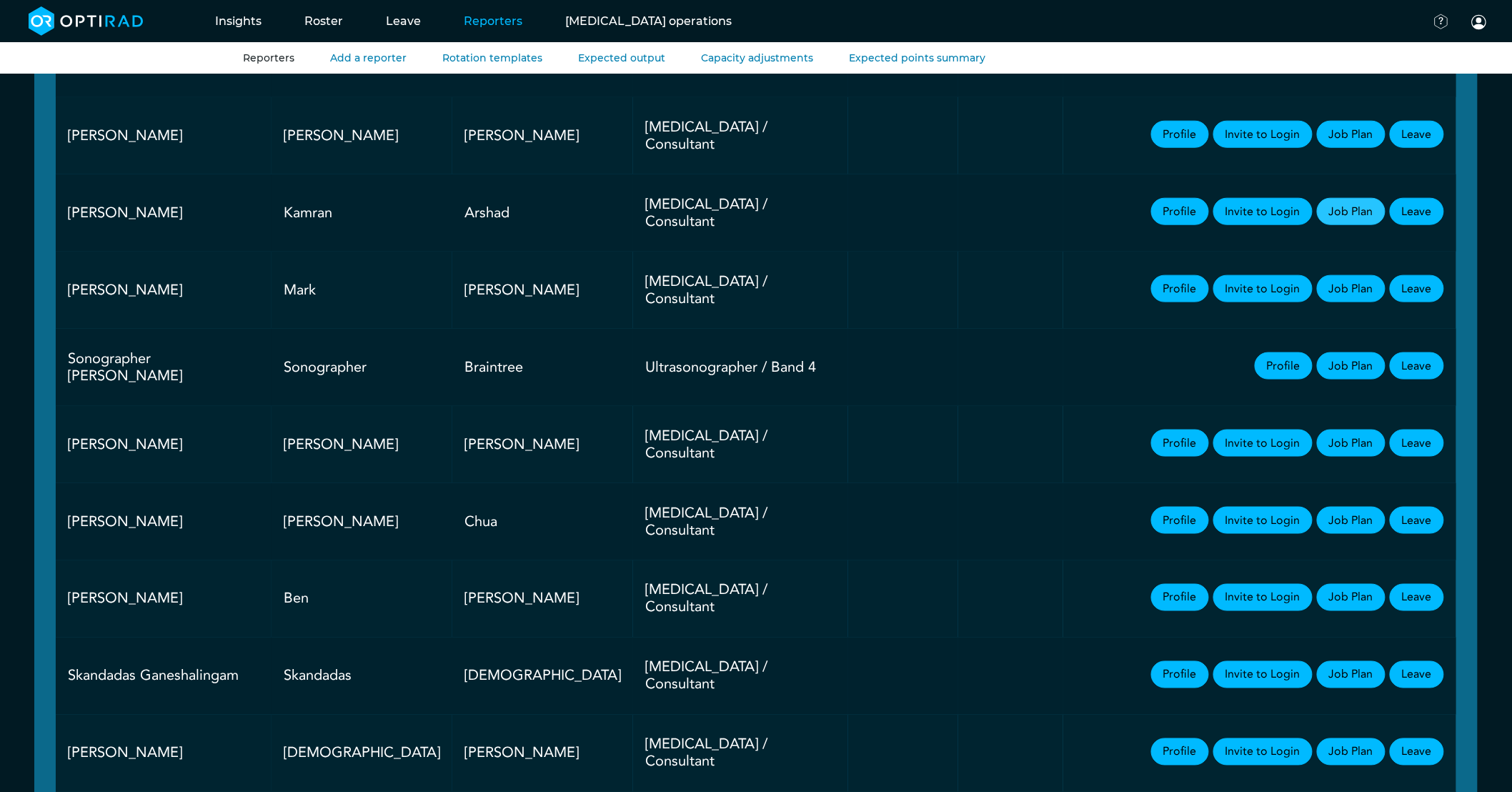
click at [1362, 205] on link "Job Plan" at bounding box center [1351, 212] width 69 height 27
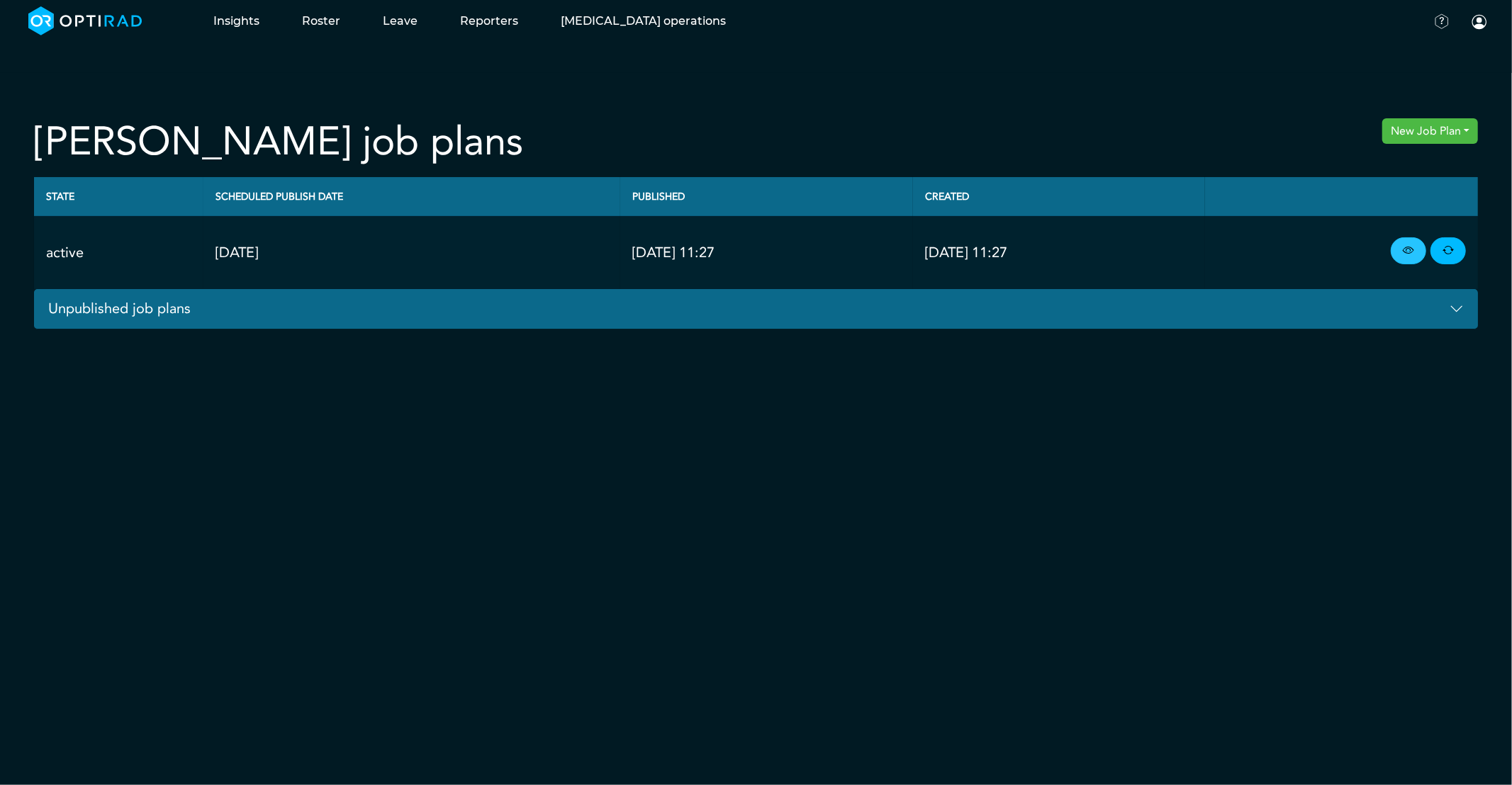
click at [1407, 253] on icon at bounding box center [1408, 250] width 12 height 16
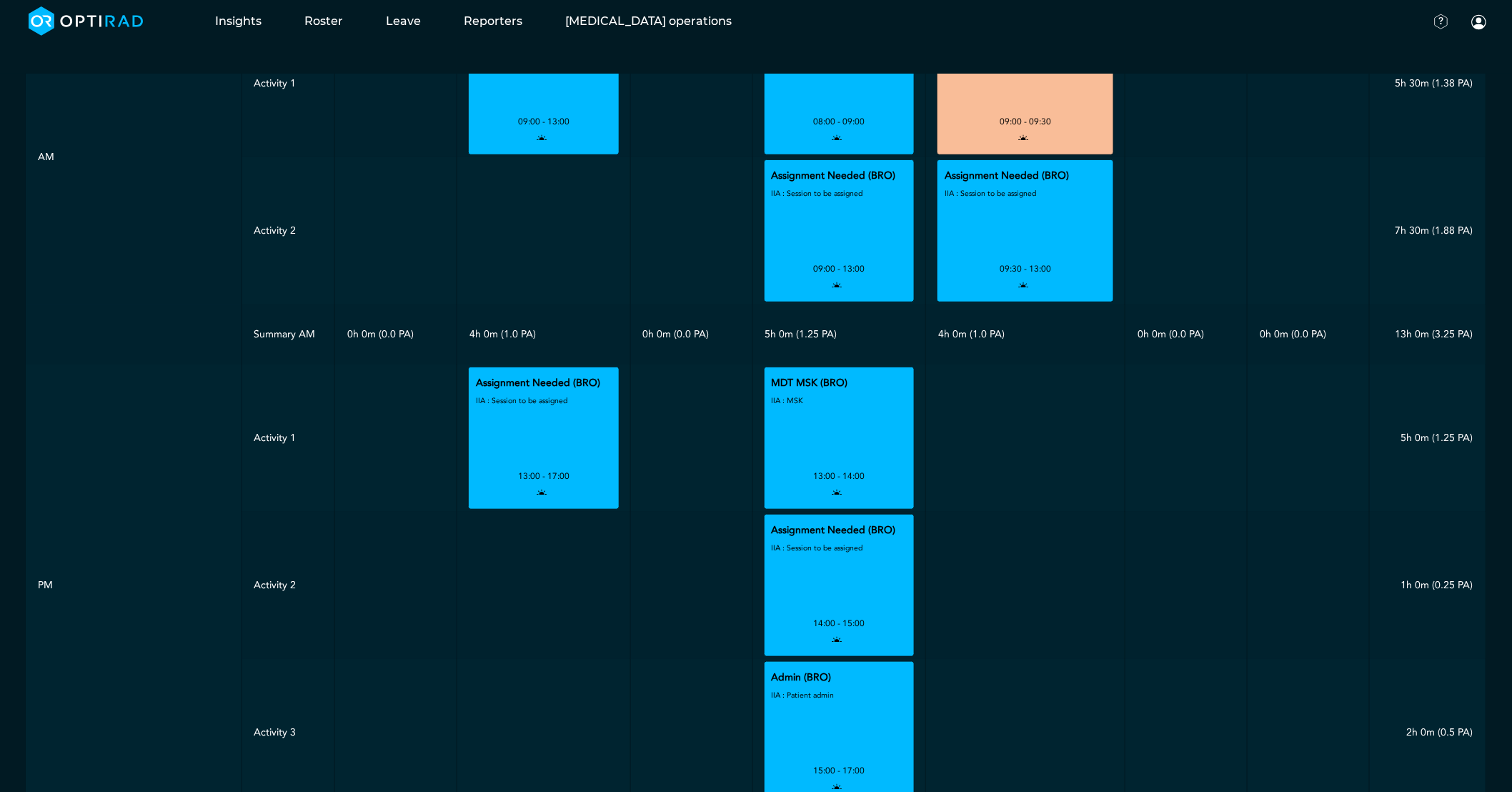
scroll to position [238, 0]
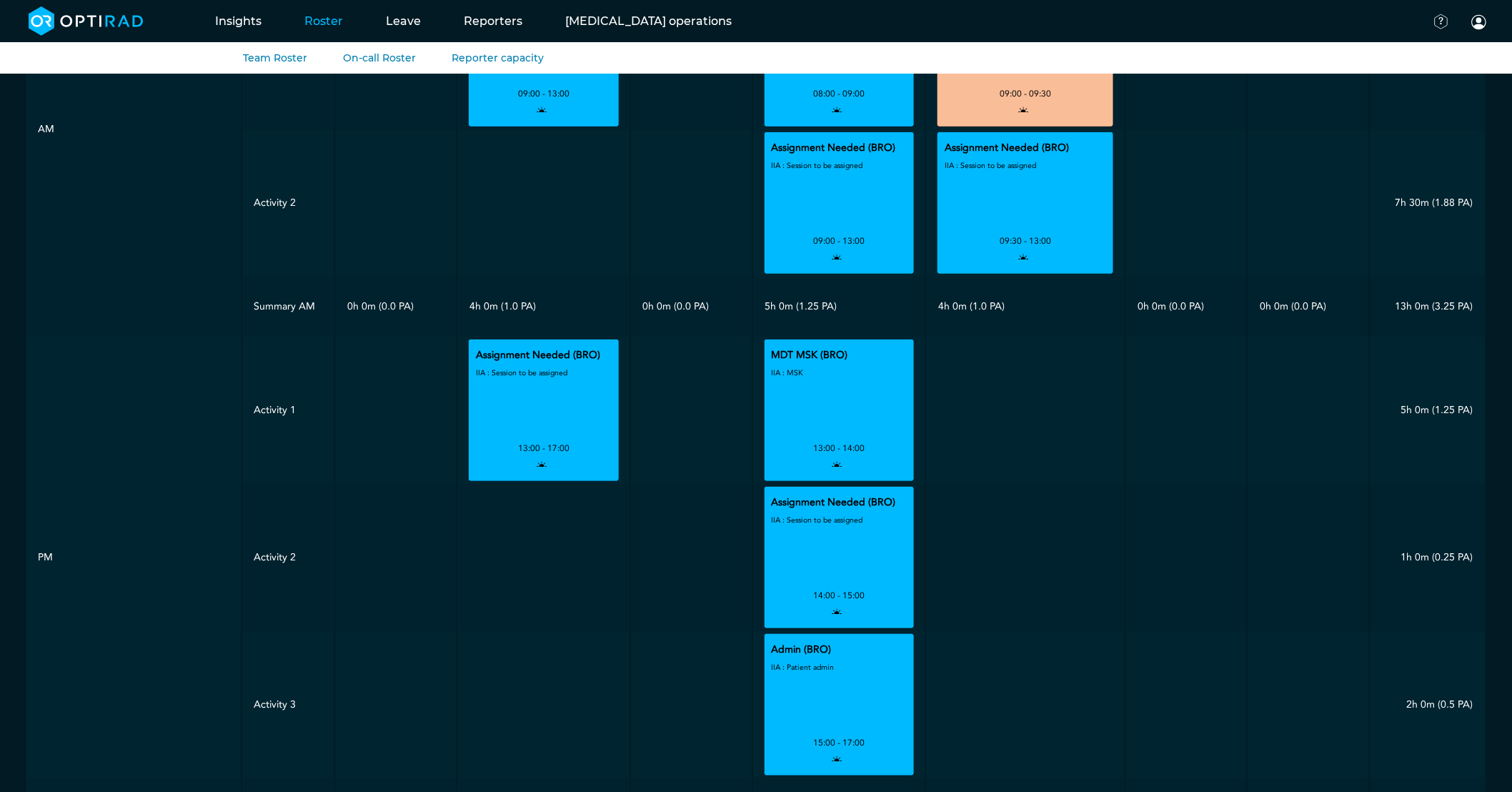
click at [298, 23] on link "Roster" at bounding box center [323, 21] width 81 height 57
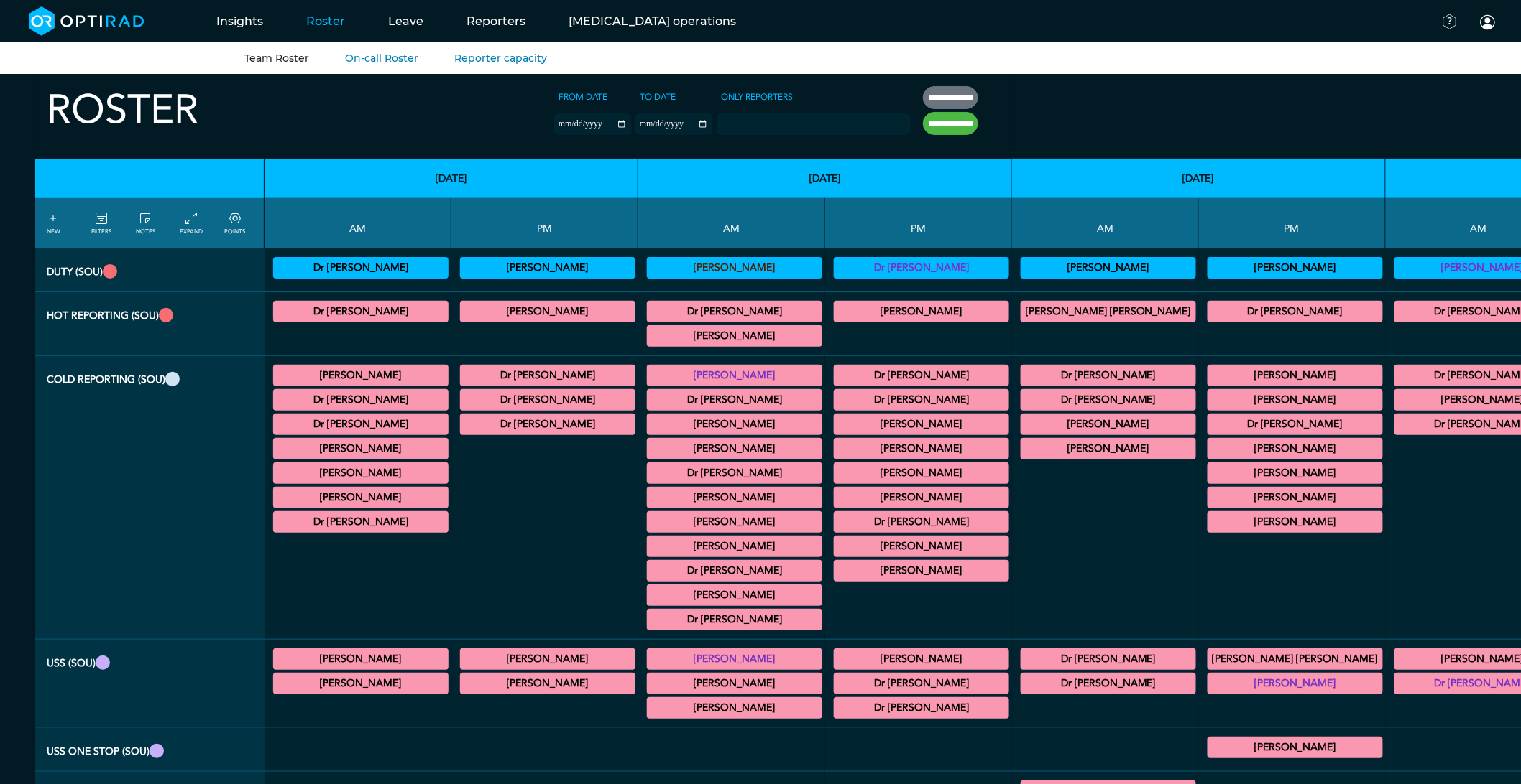
click at [104, 218] on icon at bounding box center [102, 218] width 12 height 16
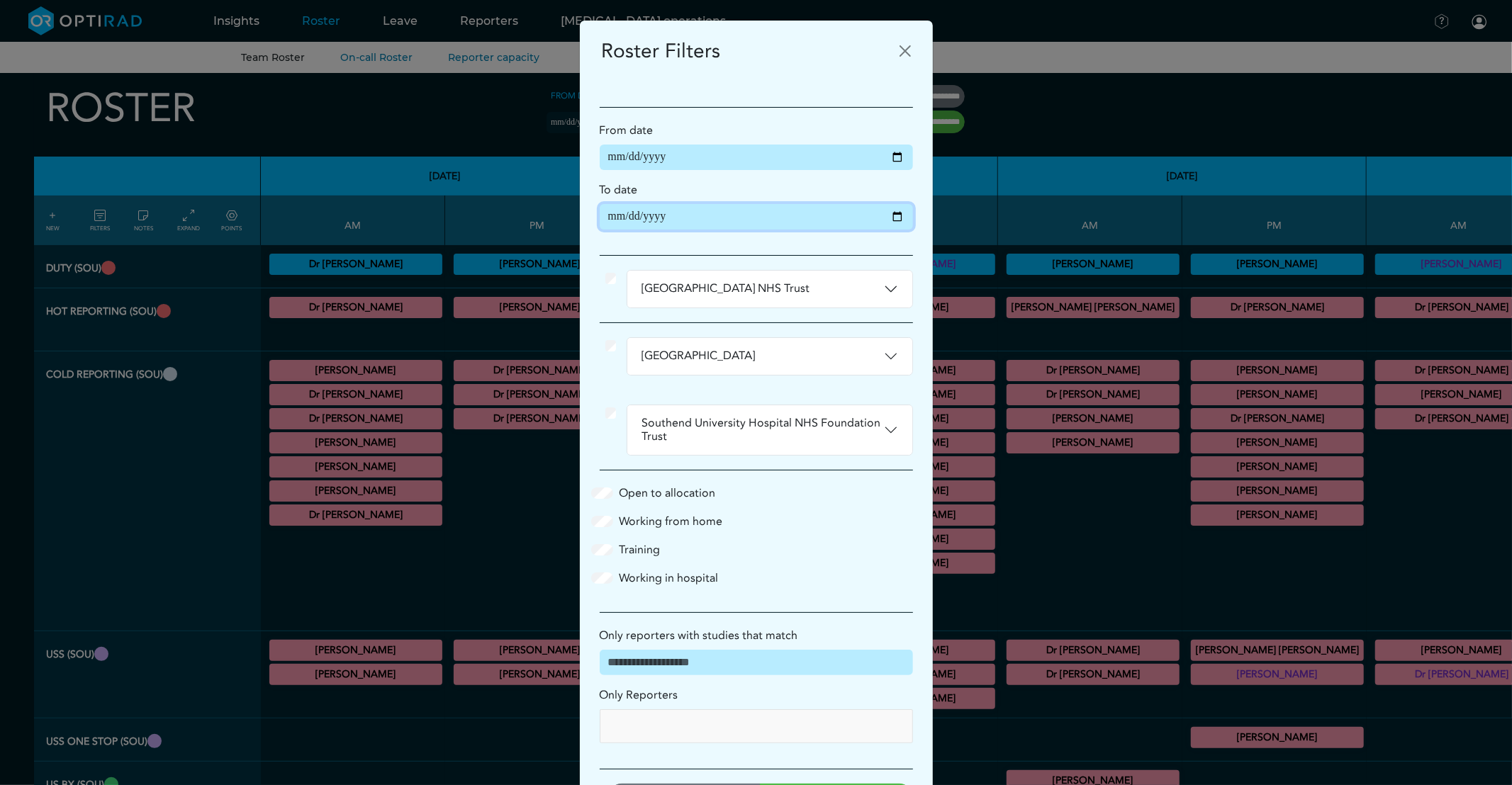
click at [895, 217] on input "**********" at bounding box center [756, 216] width 314 height 26
type input "**********"
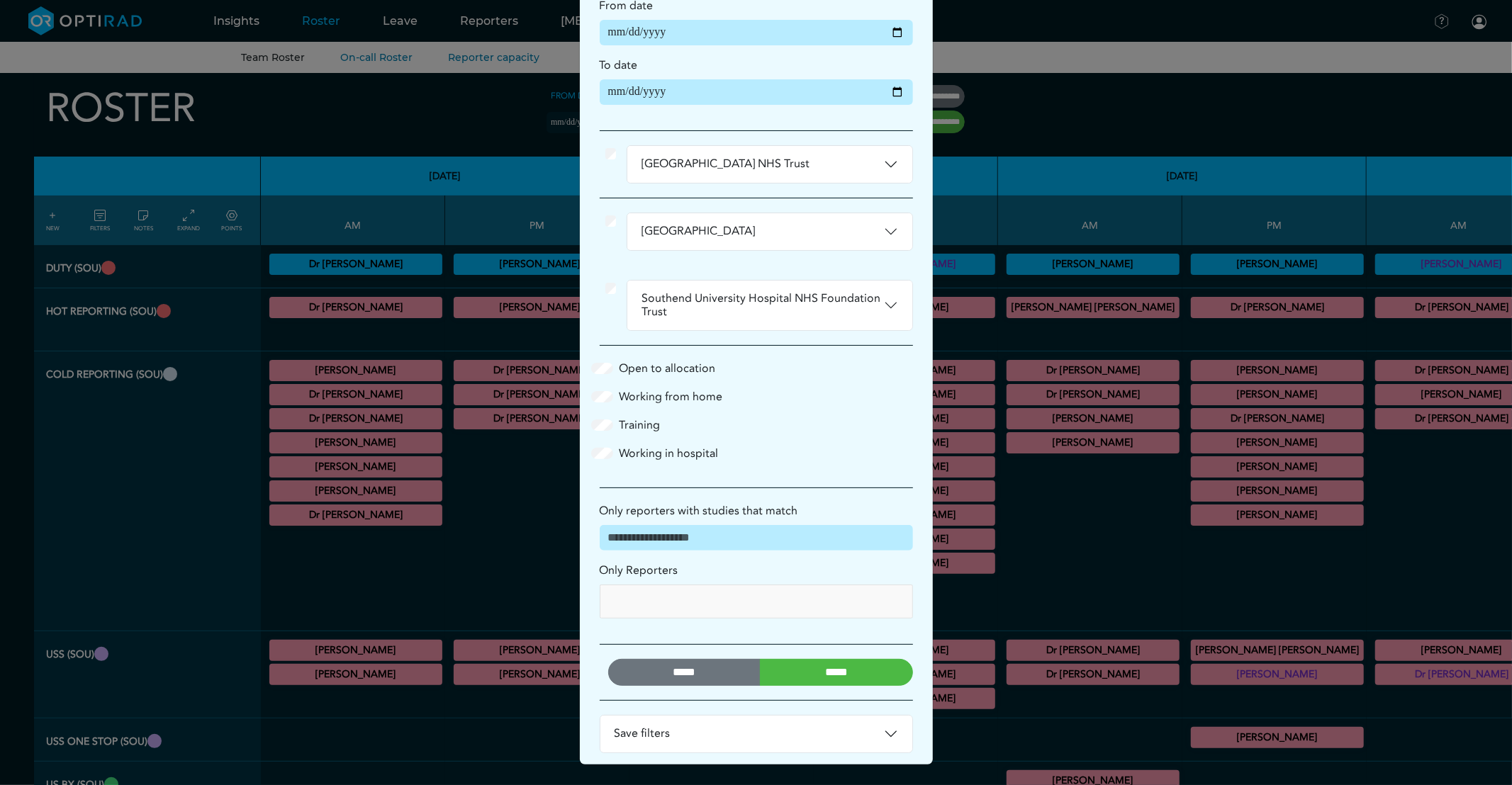
click at [838, 676] on input "*****" at bounding box center [836, 672] width 153 height 27
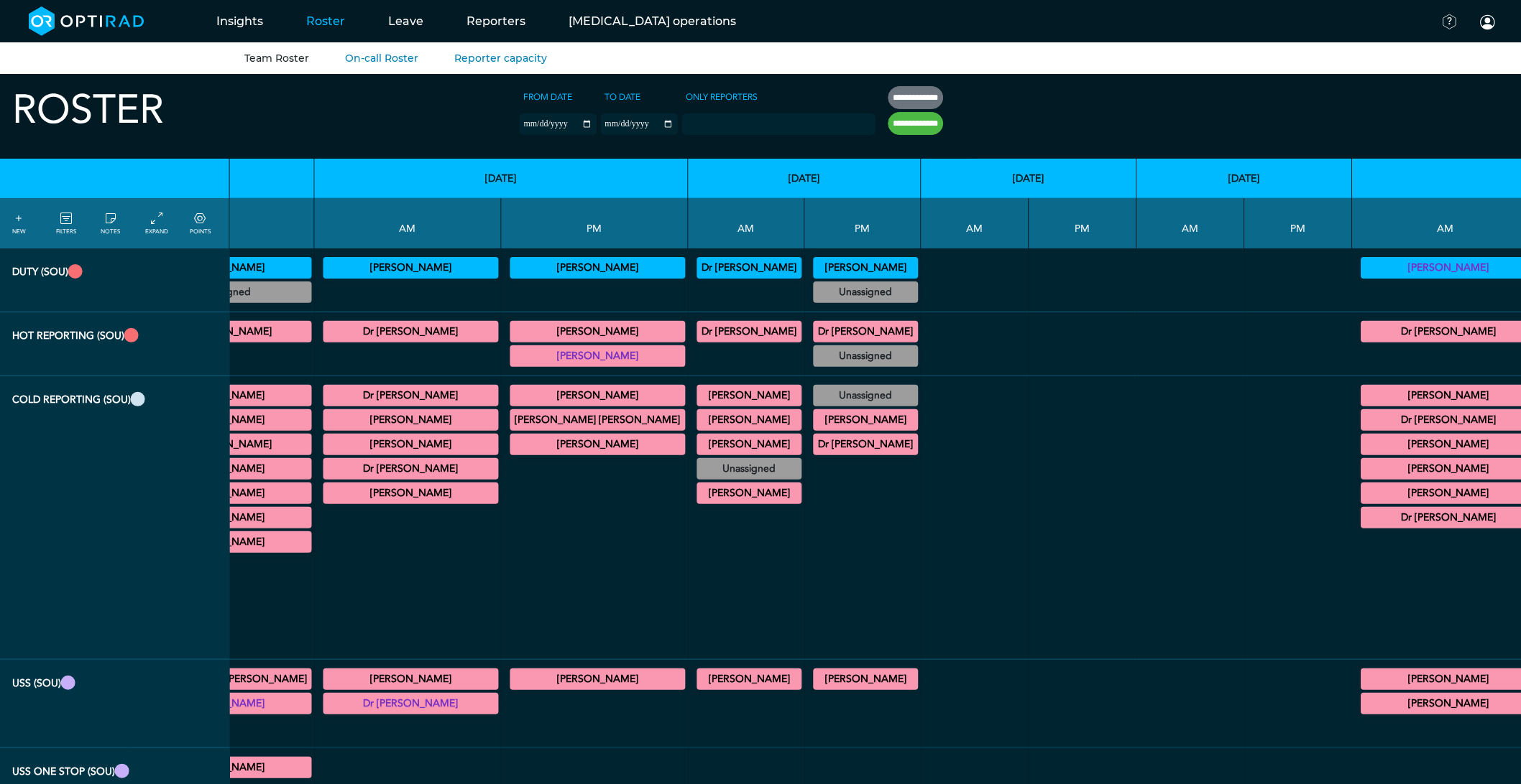
scroll to position [0, 5268]
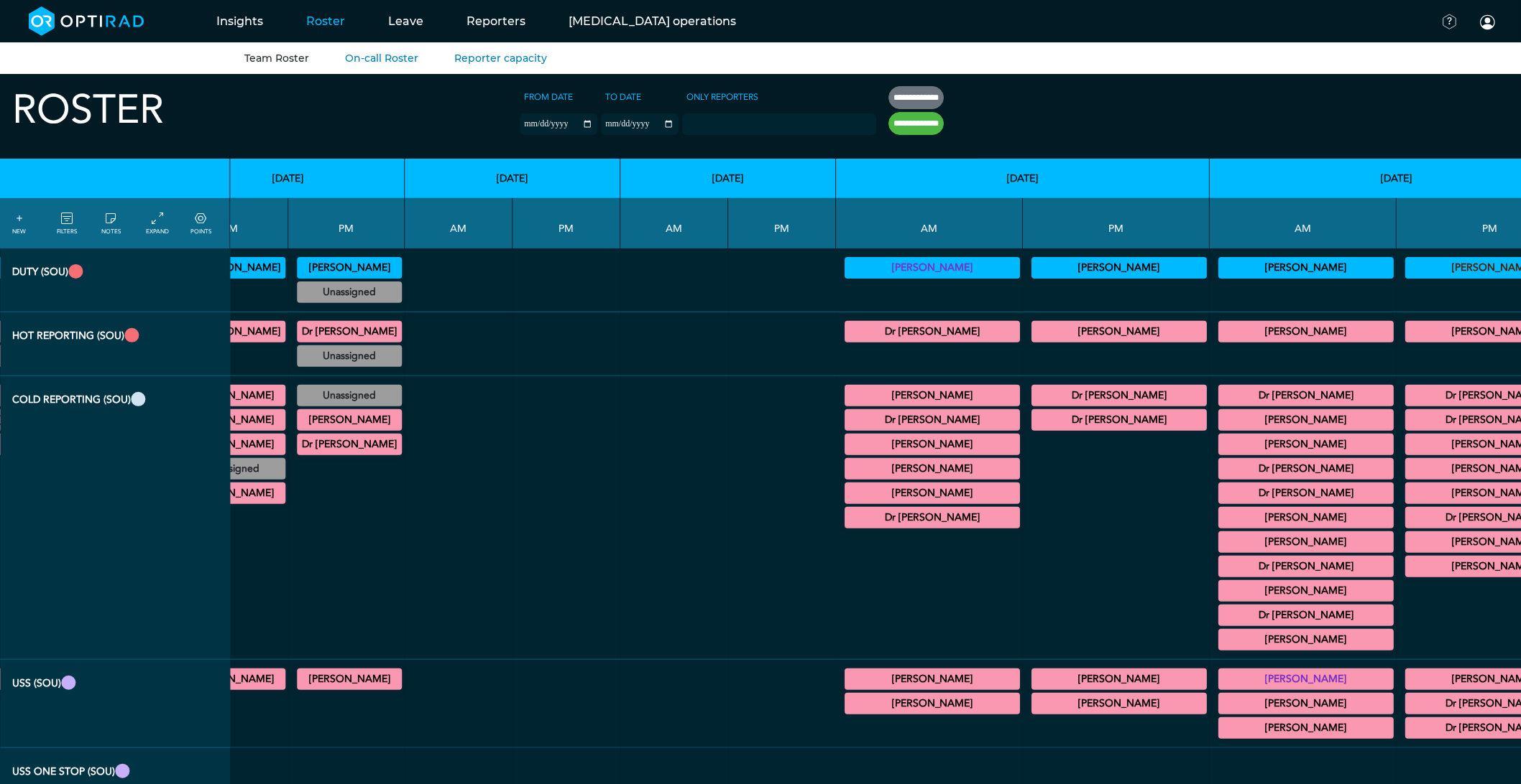
scroll to position [0, 5185]
